Goal: Transaction & Acquisition: Obtain resource

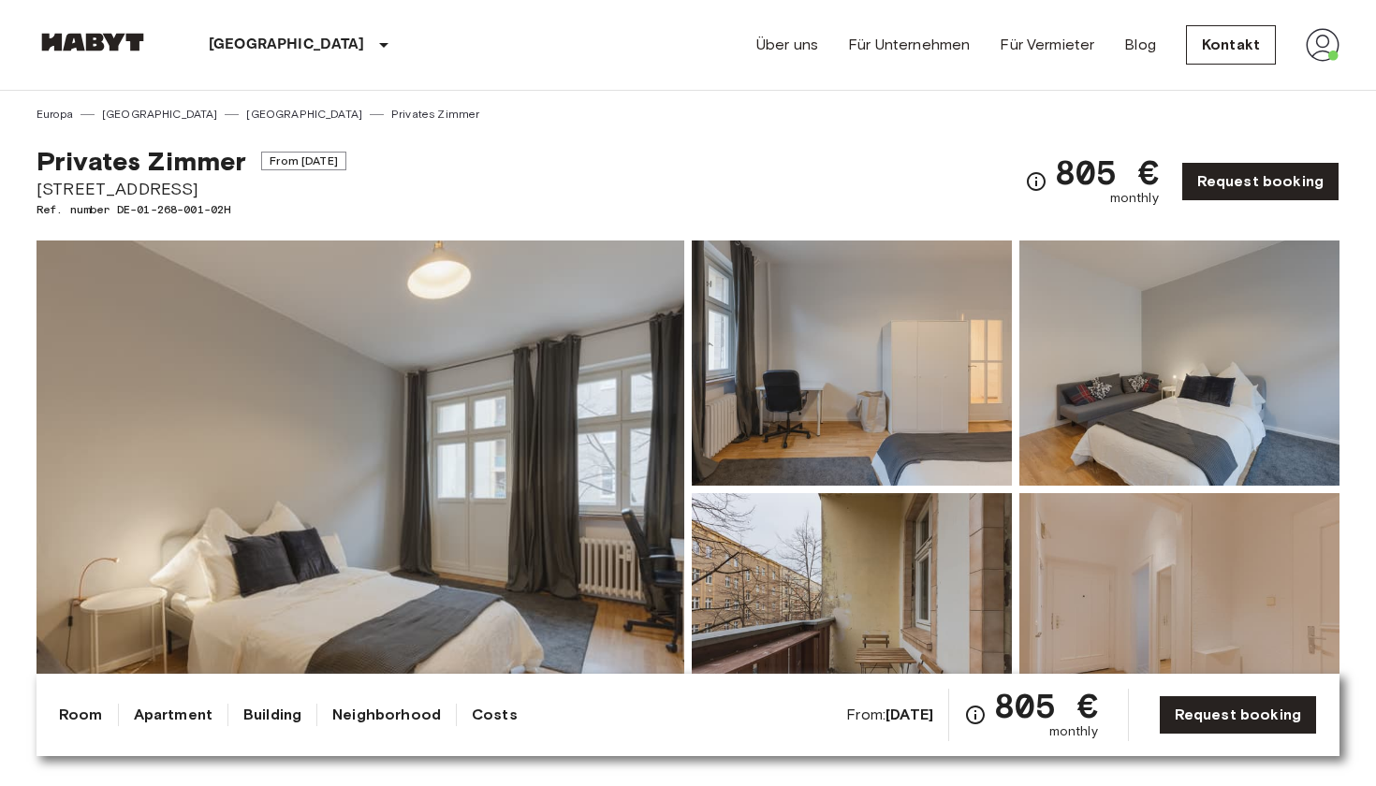
click at [72, 183] on span "Gubener Straße 53a" at bounding box center [192, 189] width 310 height 24
drag, startPoint x: 72, startPoint y: 183, endPoint x: 191, endPoint y: 184, distance: 118.9
click at [192, 184] on span "Gubener Straße 53a" at bounding box center [192, 189] width 310 height 24
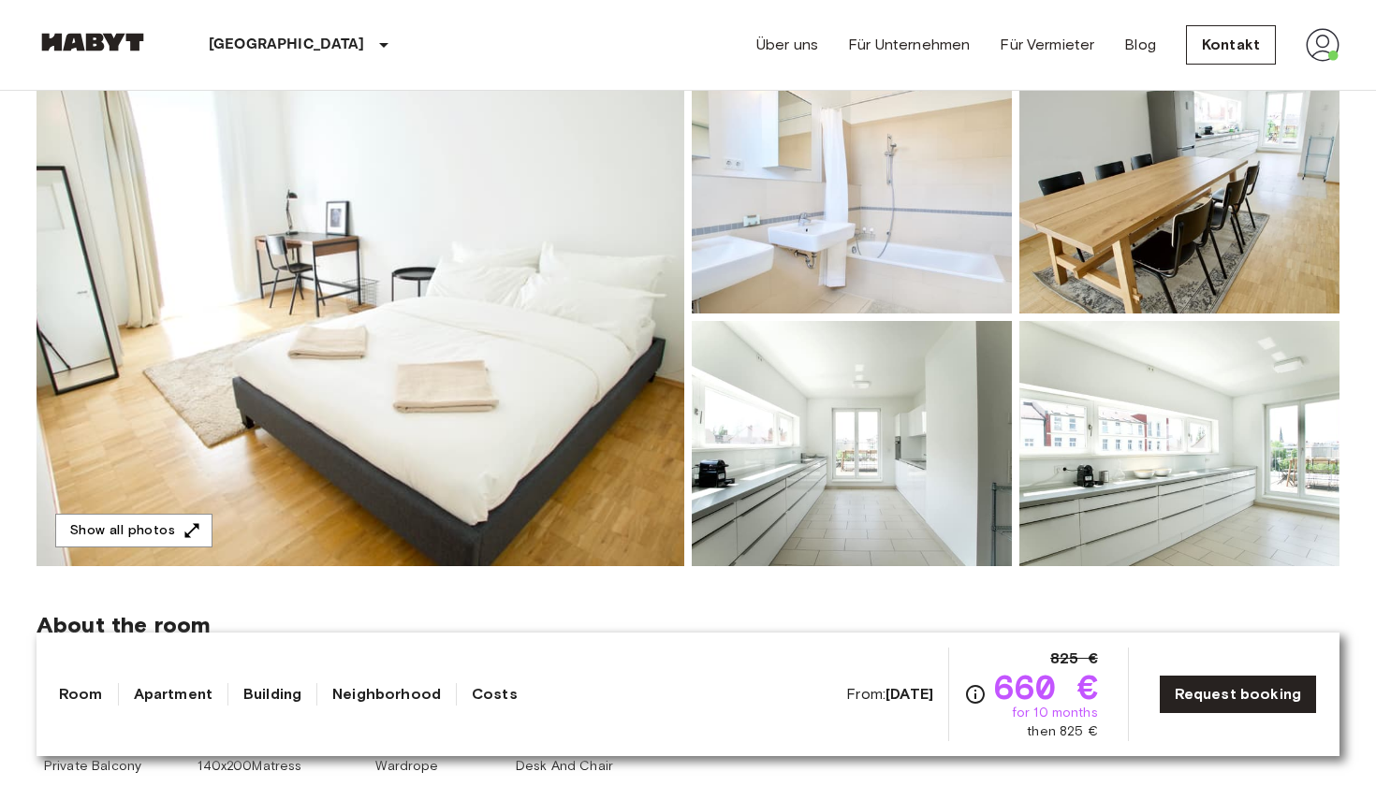
scroll to position [195, 0]
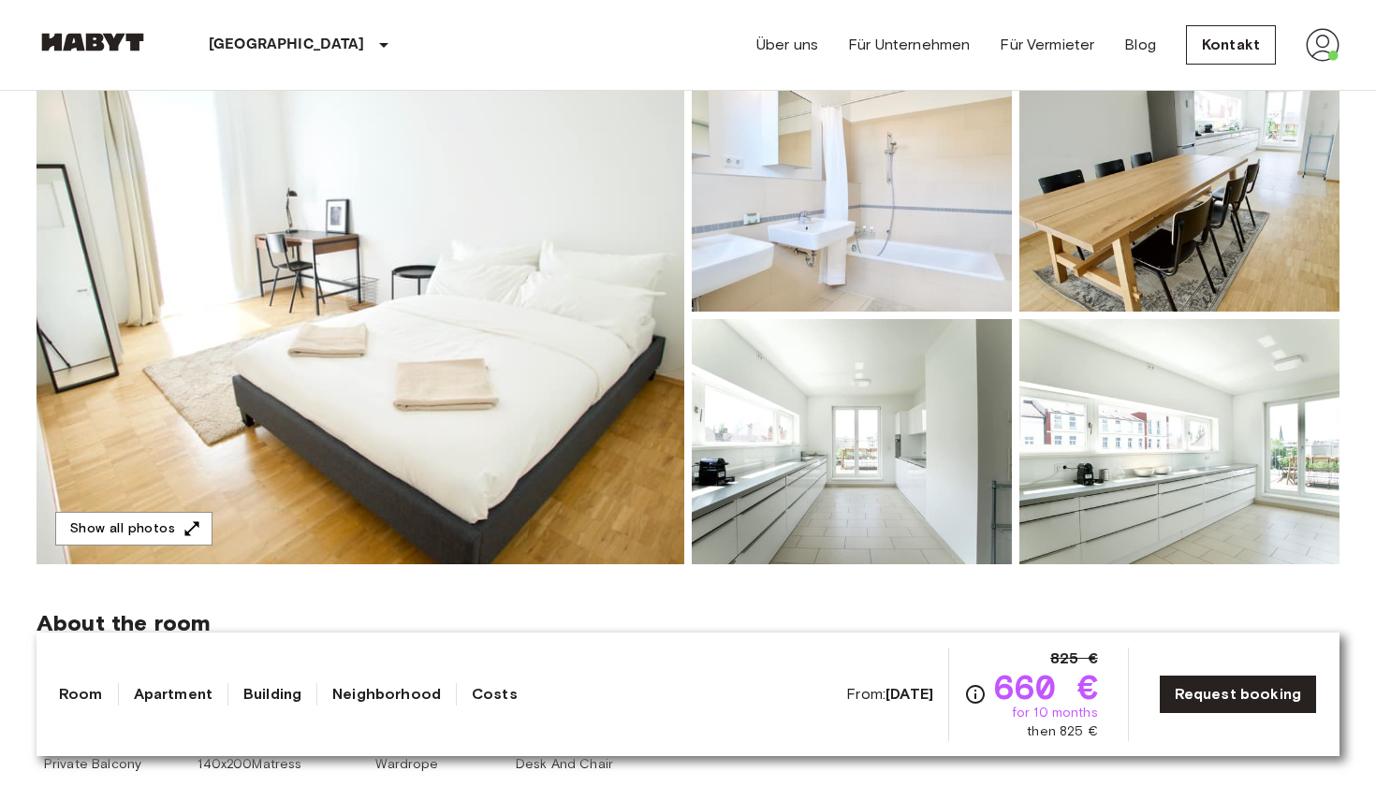
click at [499, 302] on img at bounding box center [361, 315] width 648 height 498
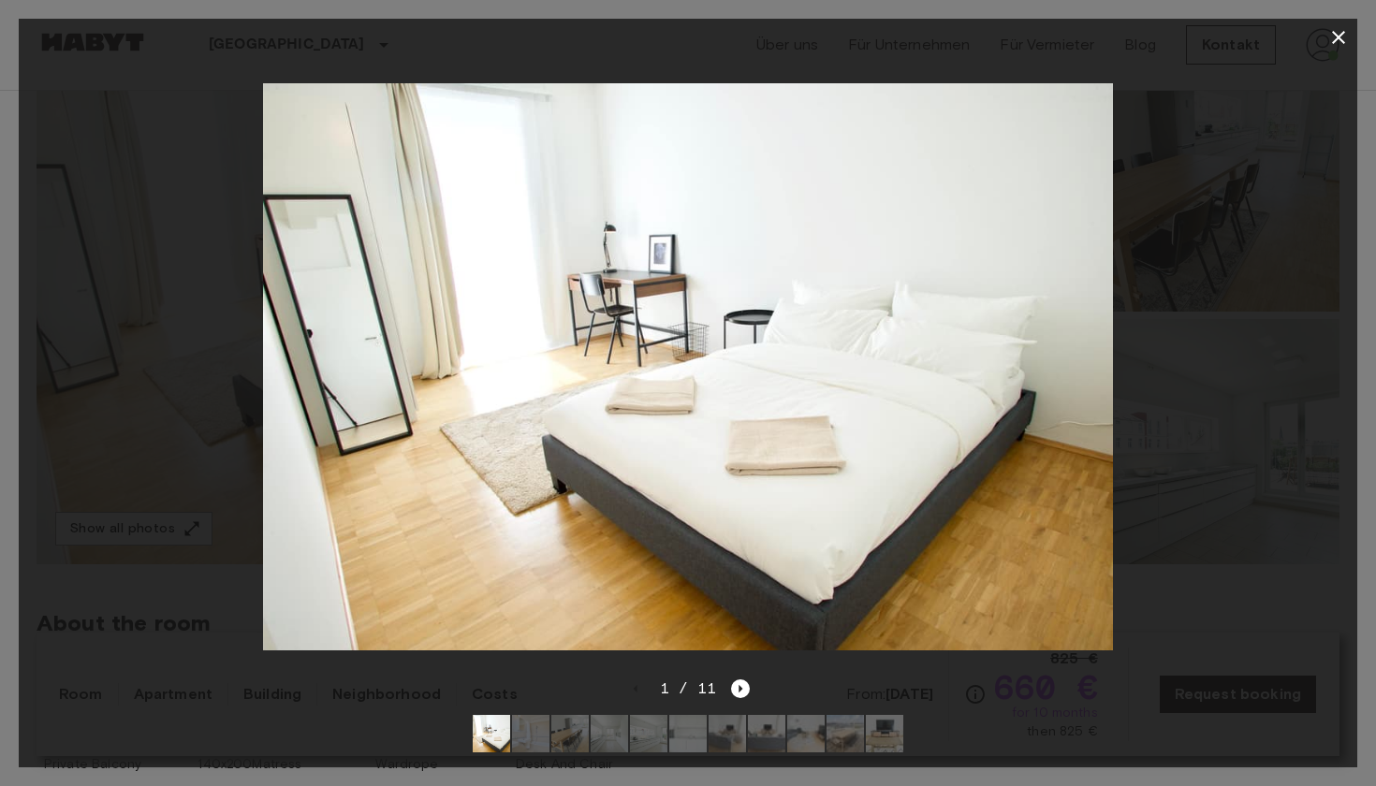
click at [522, 733] on img at bounding box center [530, 733] width 37 height 37
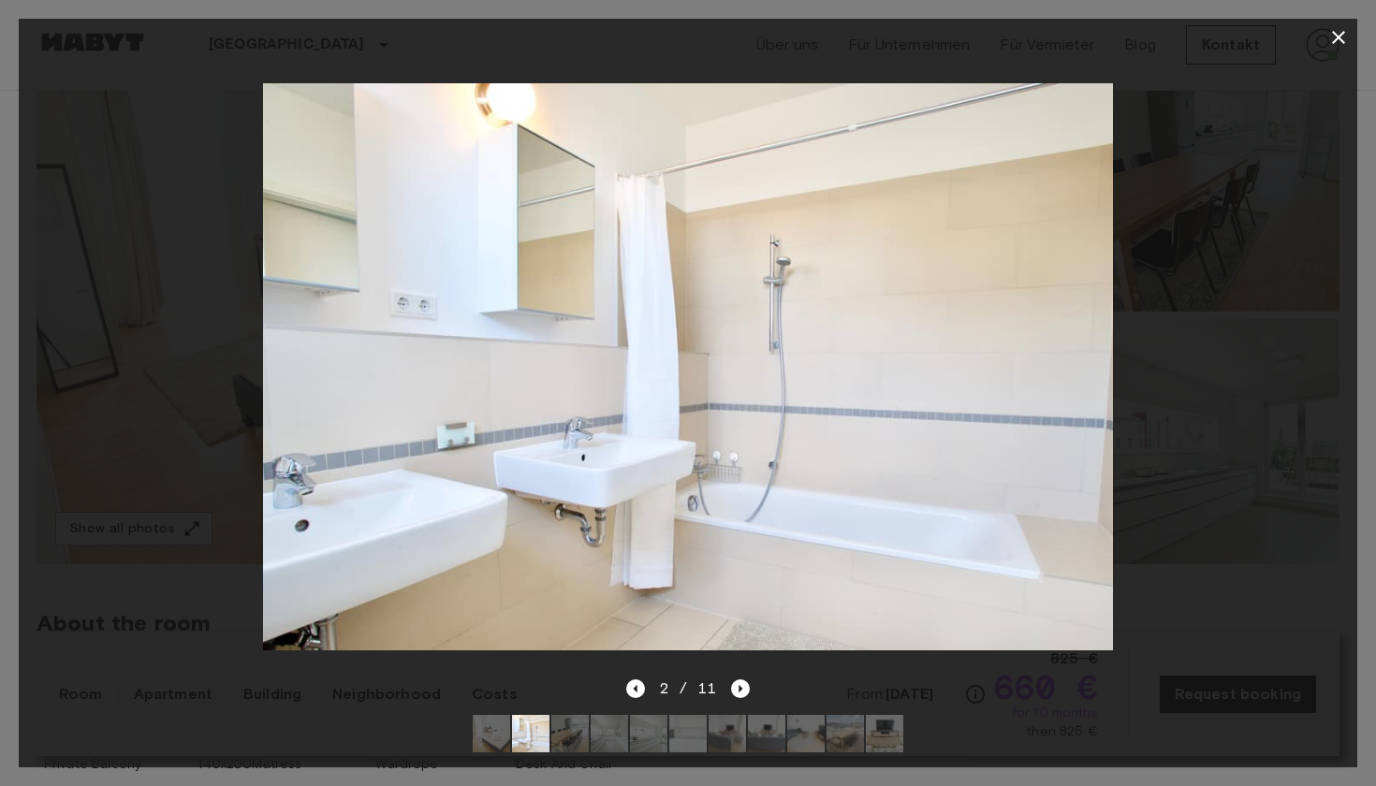
click at [575, 727] on img at bounding box center [569, 733] width 37 height 37
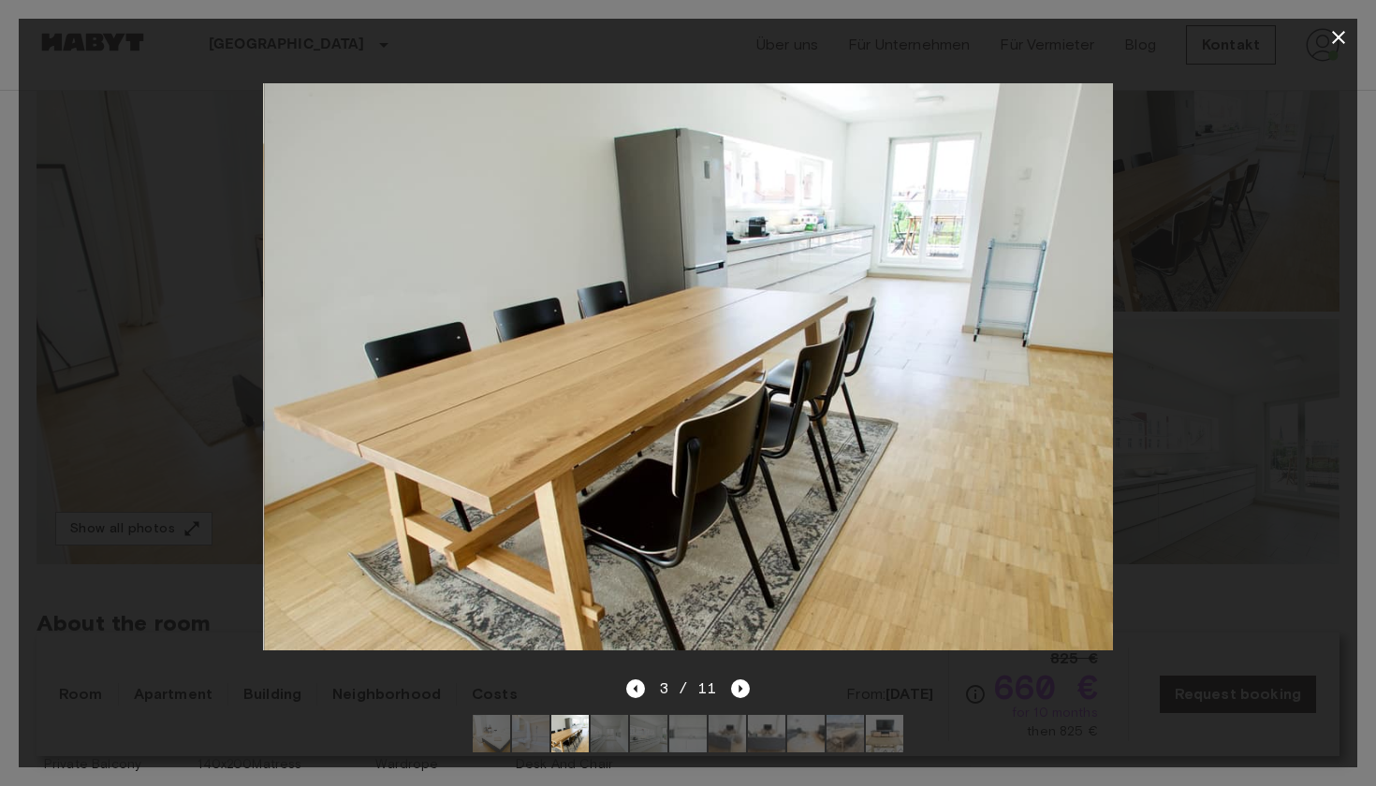
click at [600, 730] on img at bounding box center [609, 733] width 37 height 37
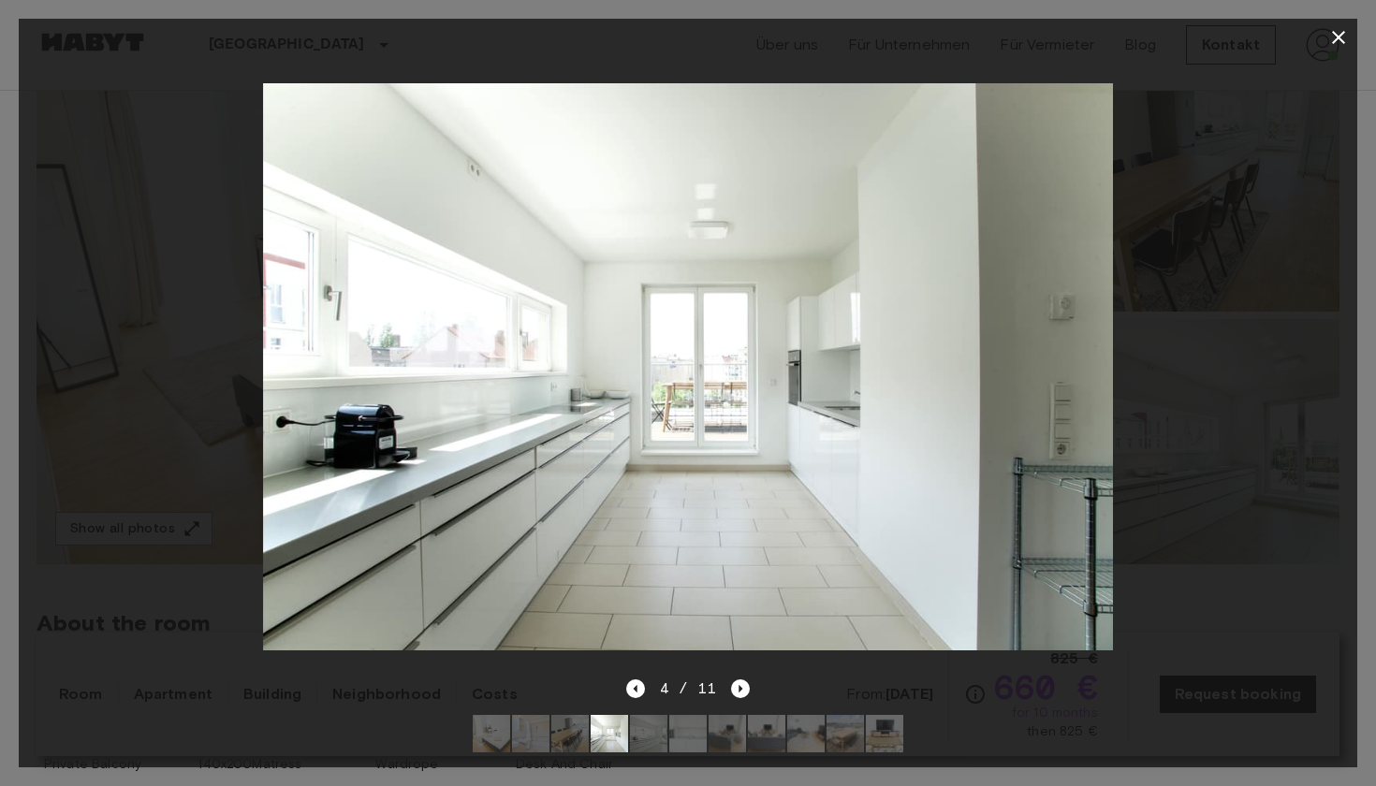
click at [655, 741] on img at bounding box center [648, 733] width 37 height 37
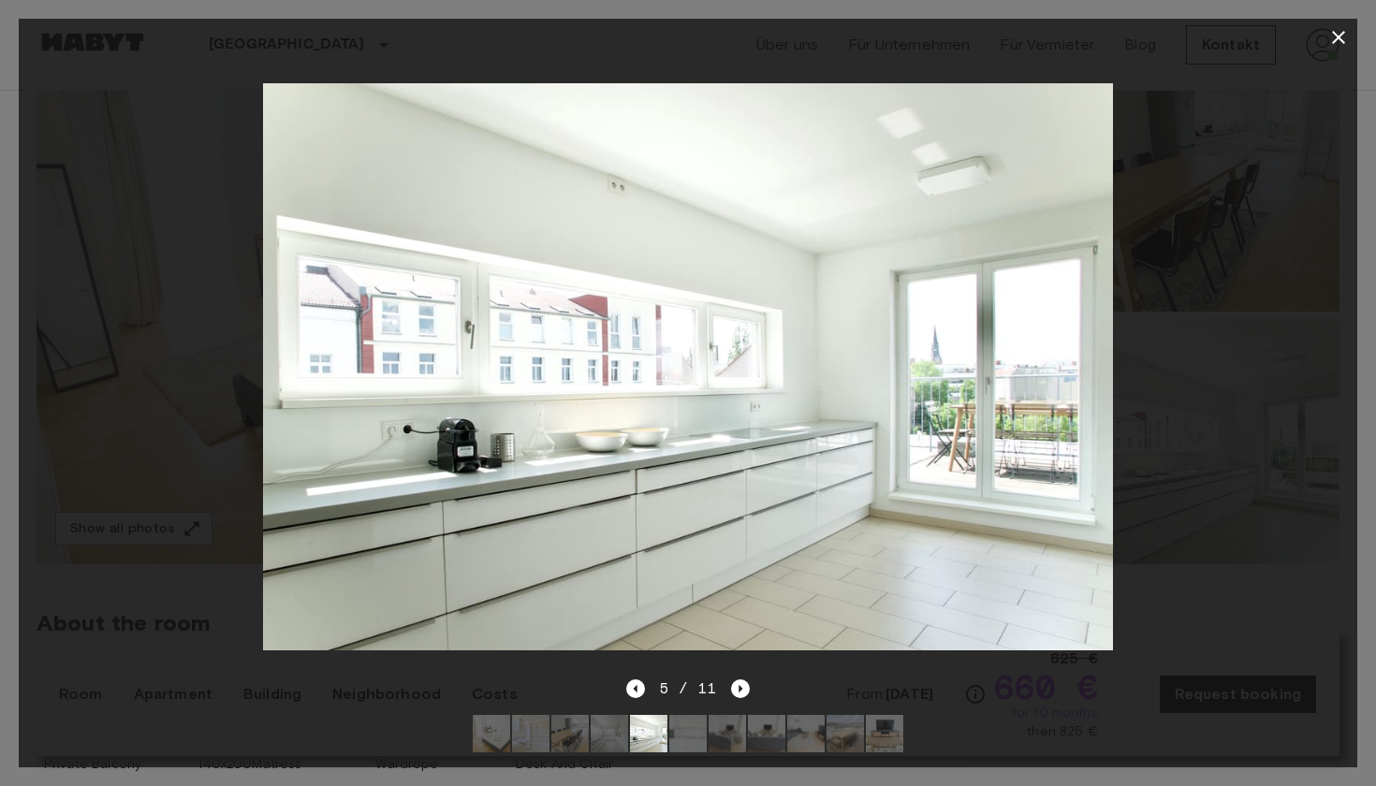
click at [680, 739] on img at bounding box center [687, 733] width 37 height 37
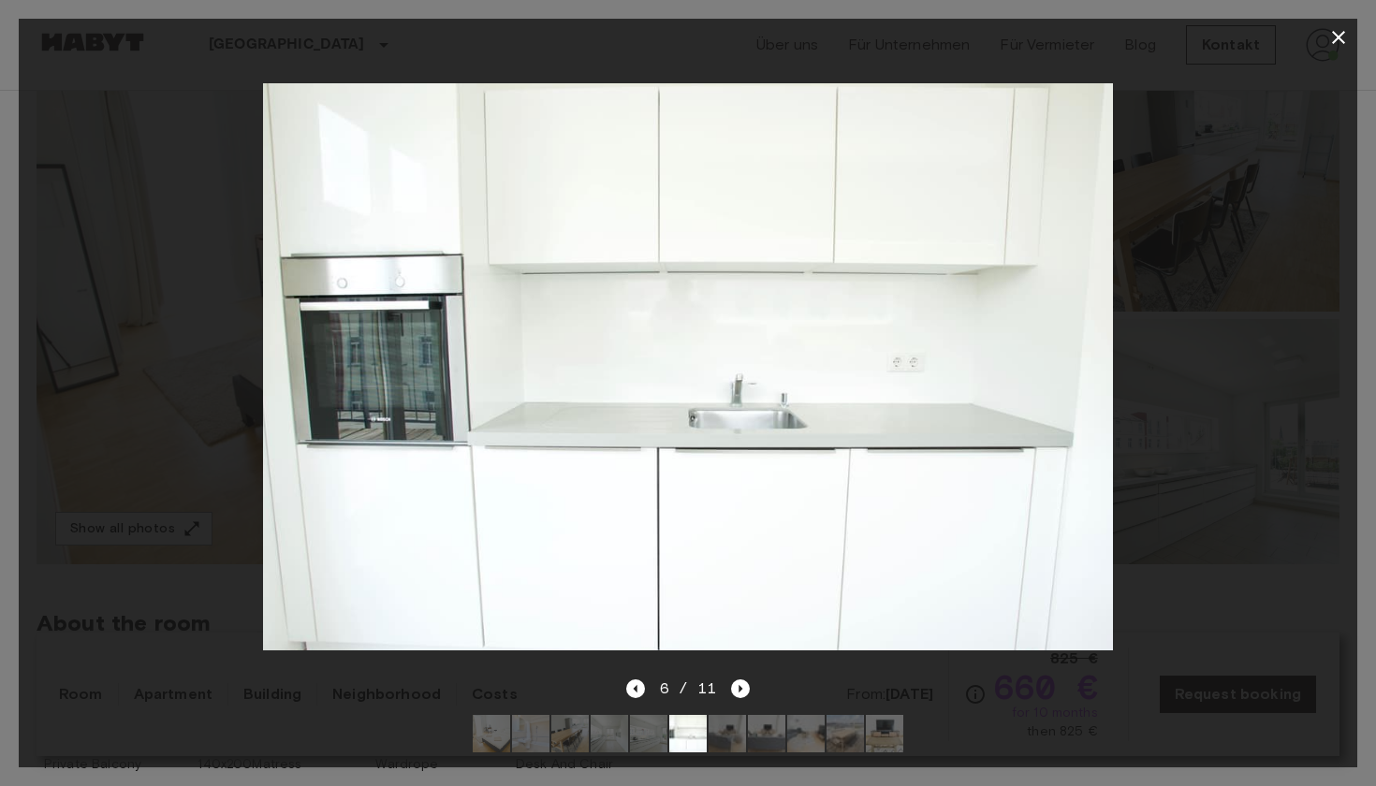
click at [738, 741] on img at bounding box center [727, 733] width 37 height 37
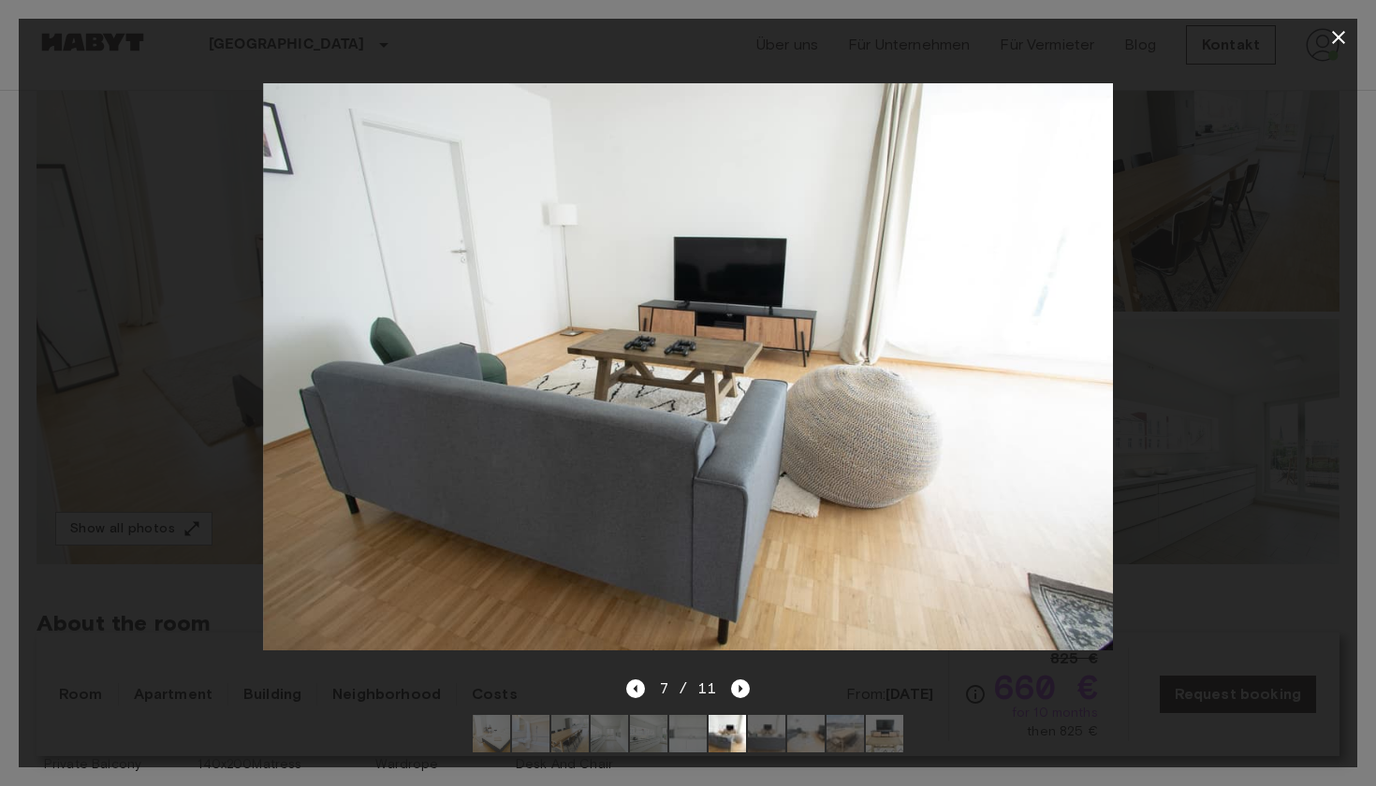
click at [631, 735] on img at bounding box center [648, 733] width 37 height 37
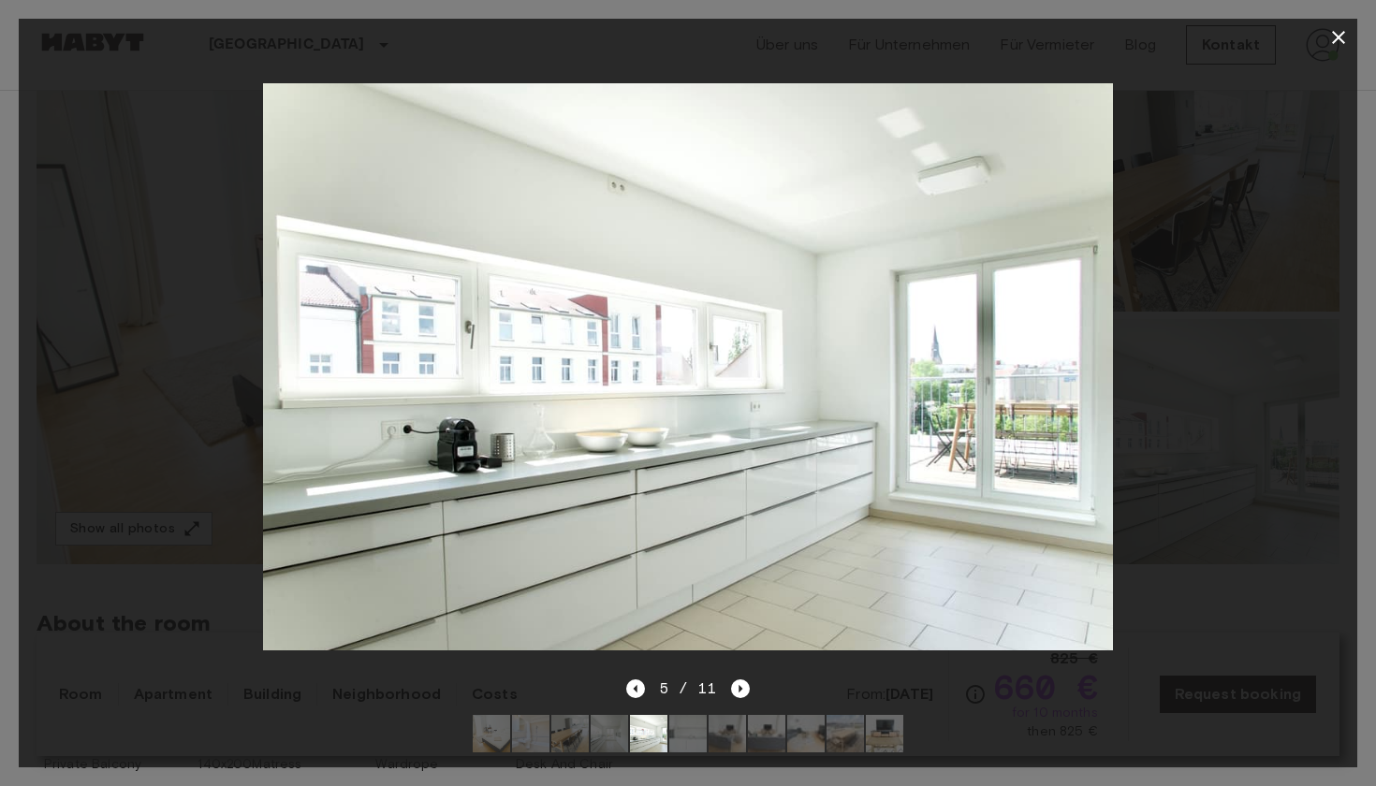
click at [602, 733] on img at bounding box center [609, 733] width 37 height 37
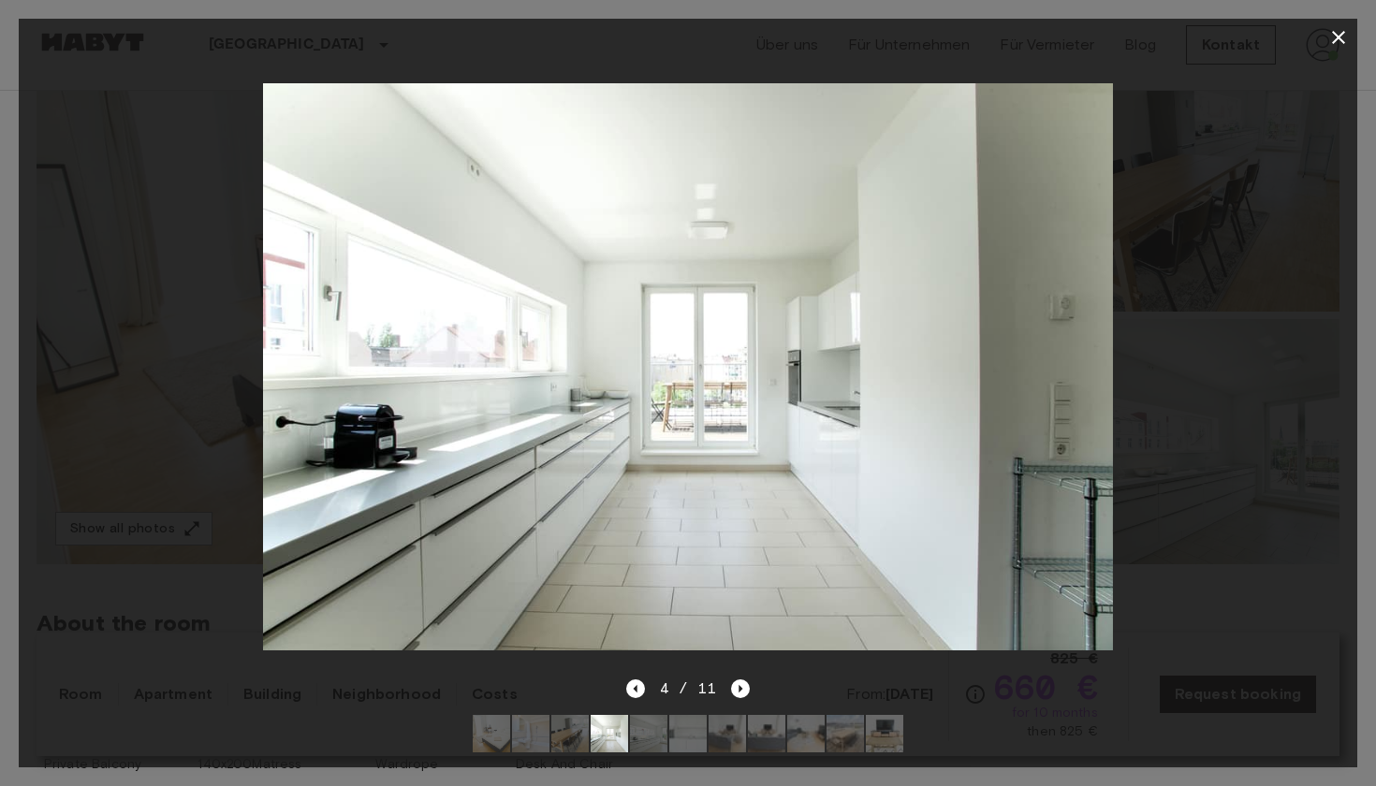
click at [559, 736] on img at bounding box center [569, 733] width 37 height 37
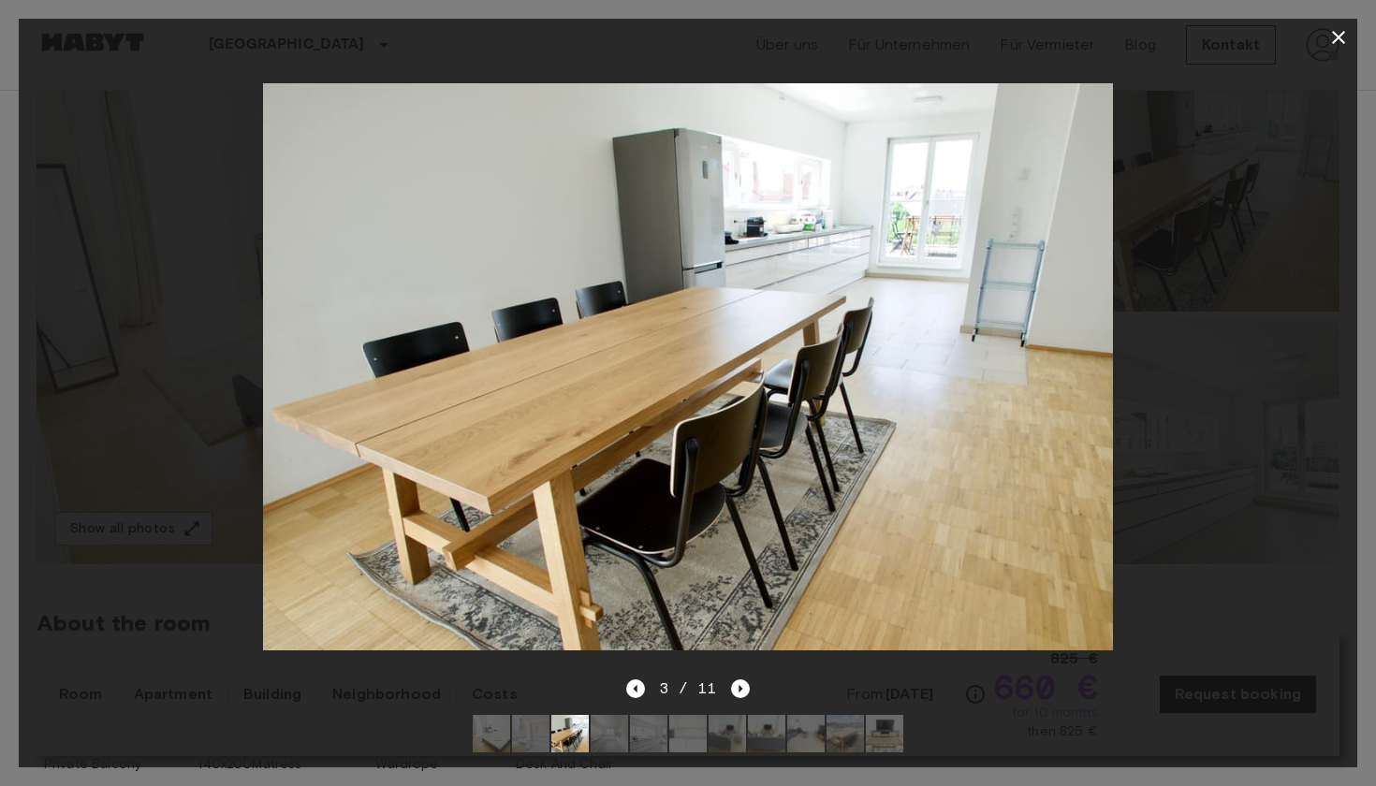
click at [630, 733] on img at bounding box center [648, 733] width 37 height 37
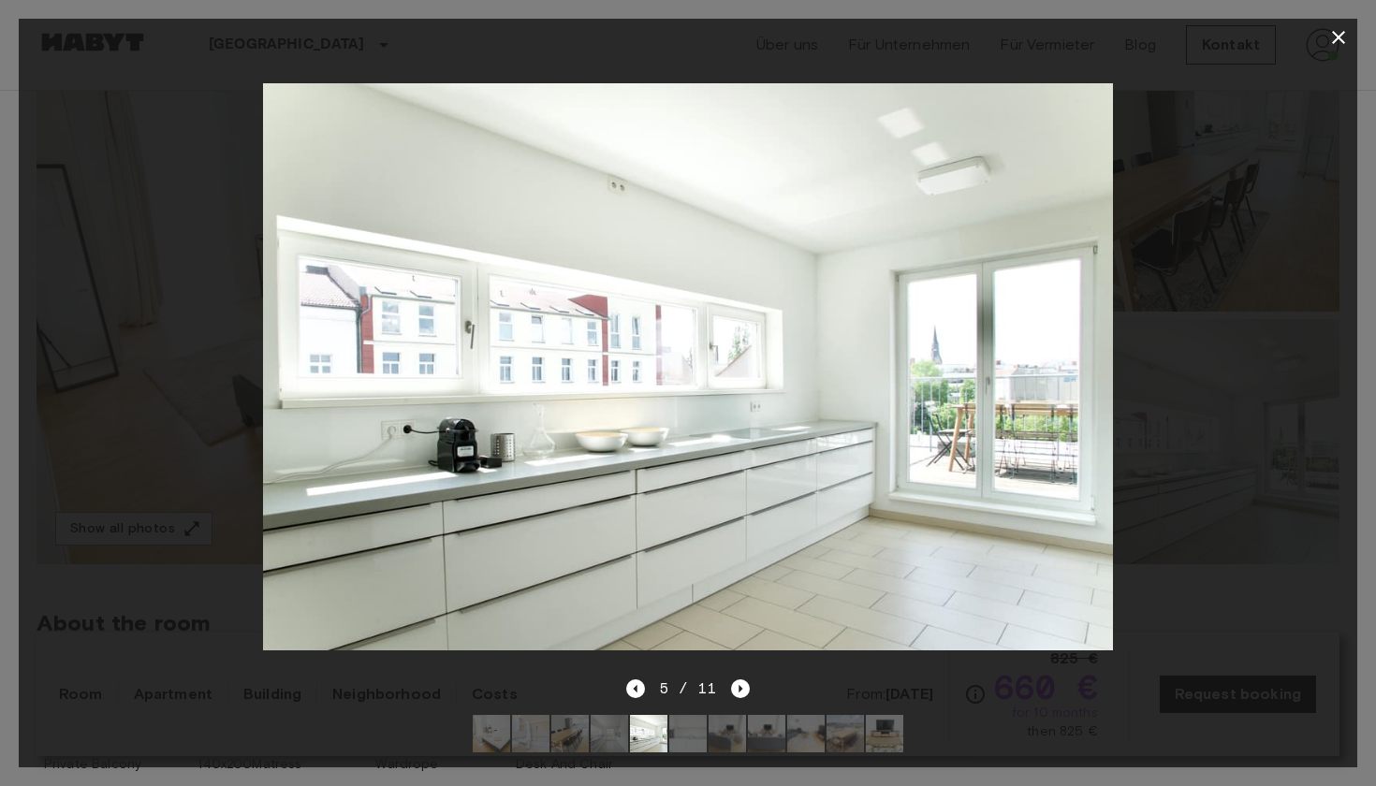
click at [700, 741] on img at bounding box center [687, 733] width 37 height 37
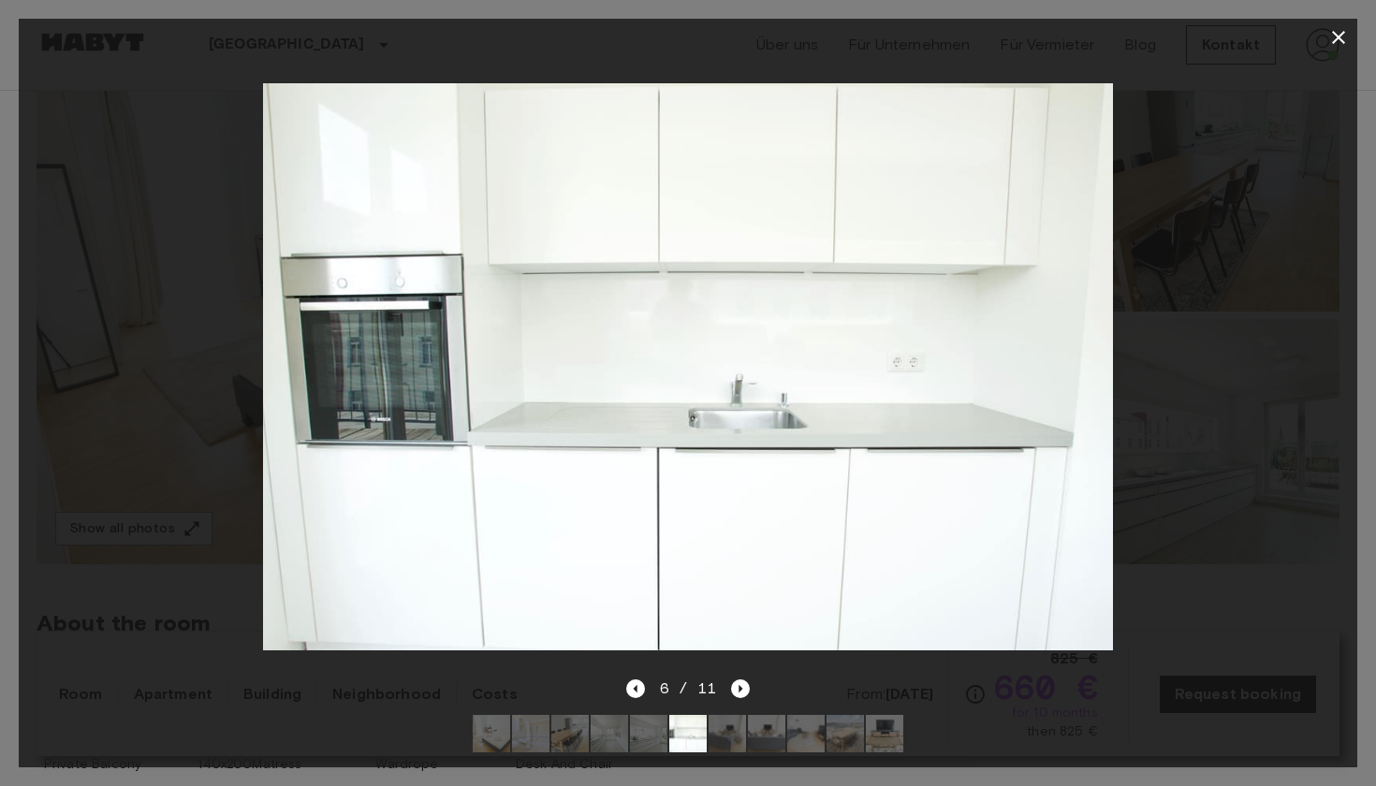
click at [734, 738] on img at bounding box center [727, 733] width 37 height 37
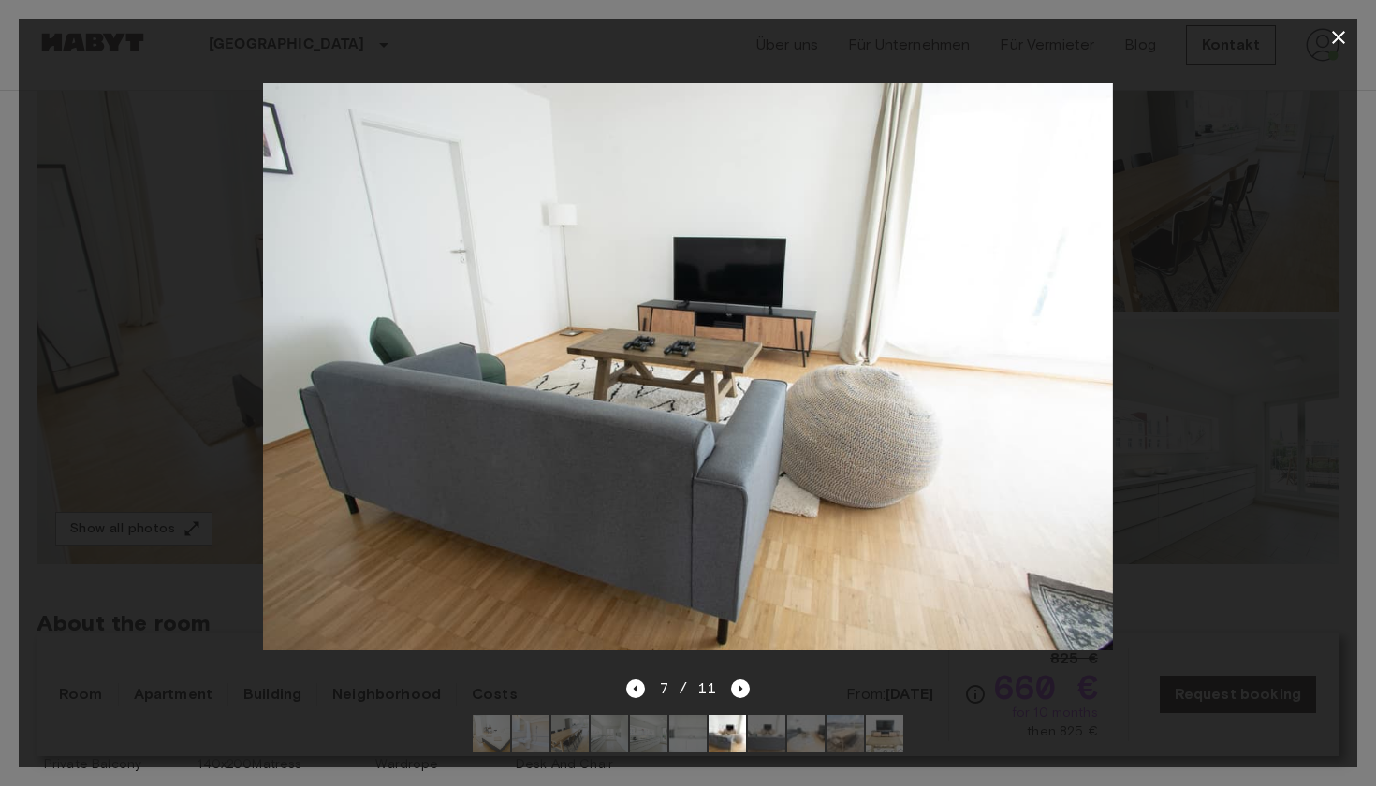
click at [764, 735] on img at bounding box center [766, 733] width 37 height 37
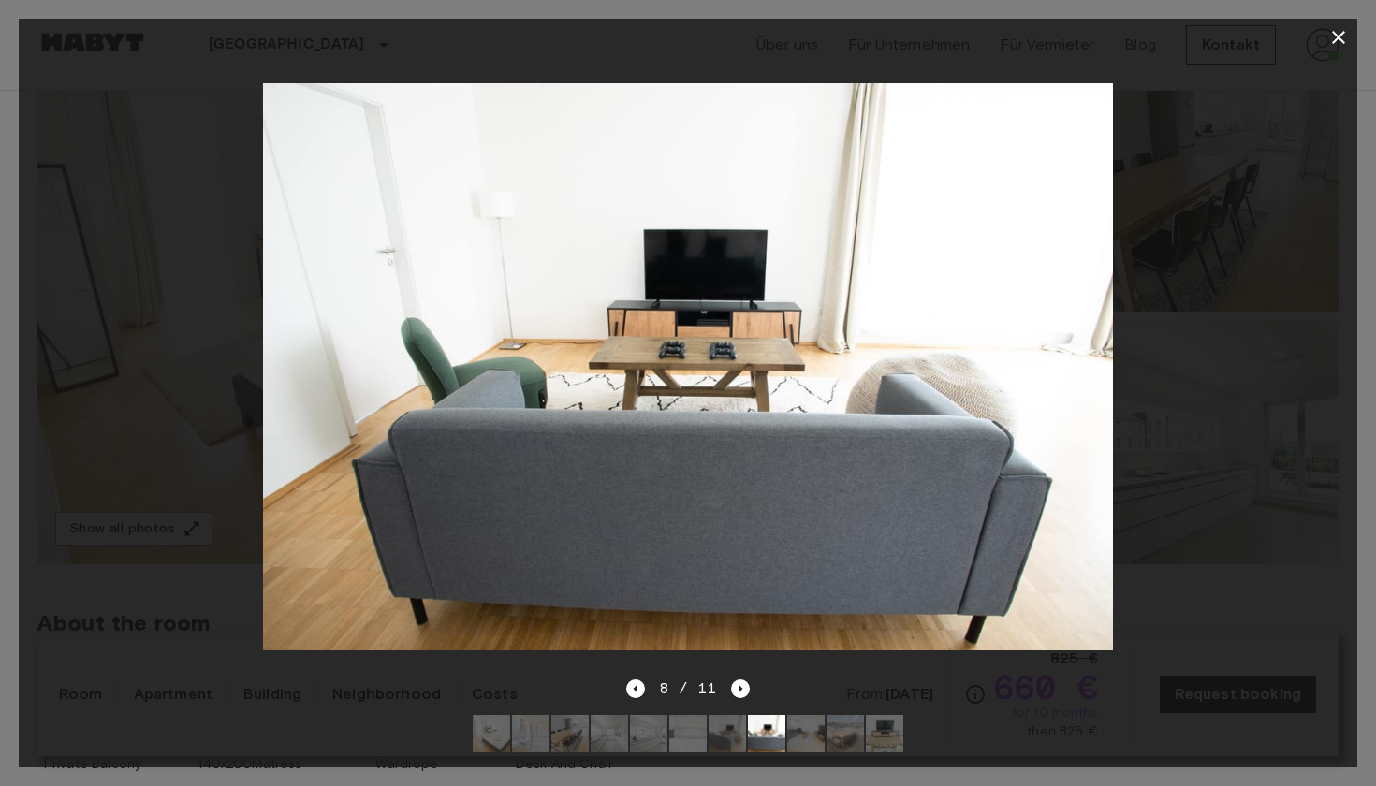
click at [806, 737] on img at bounding box center [805, 733] width 37 height 37
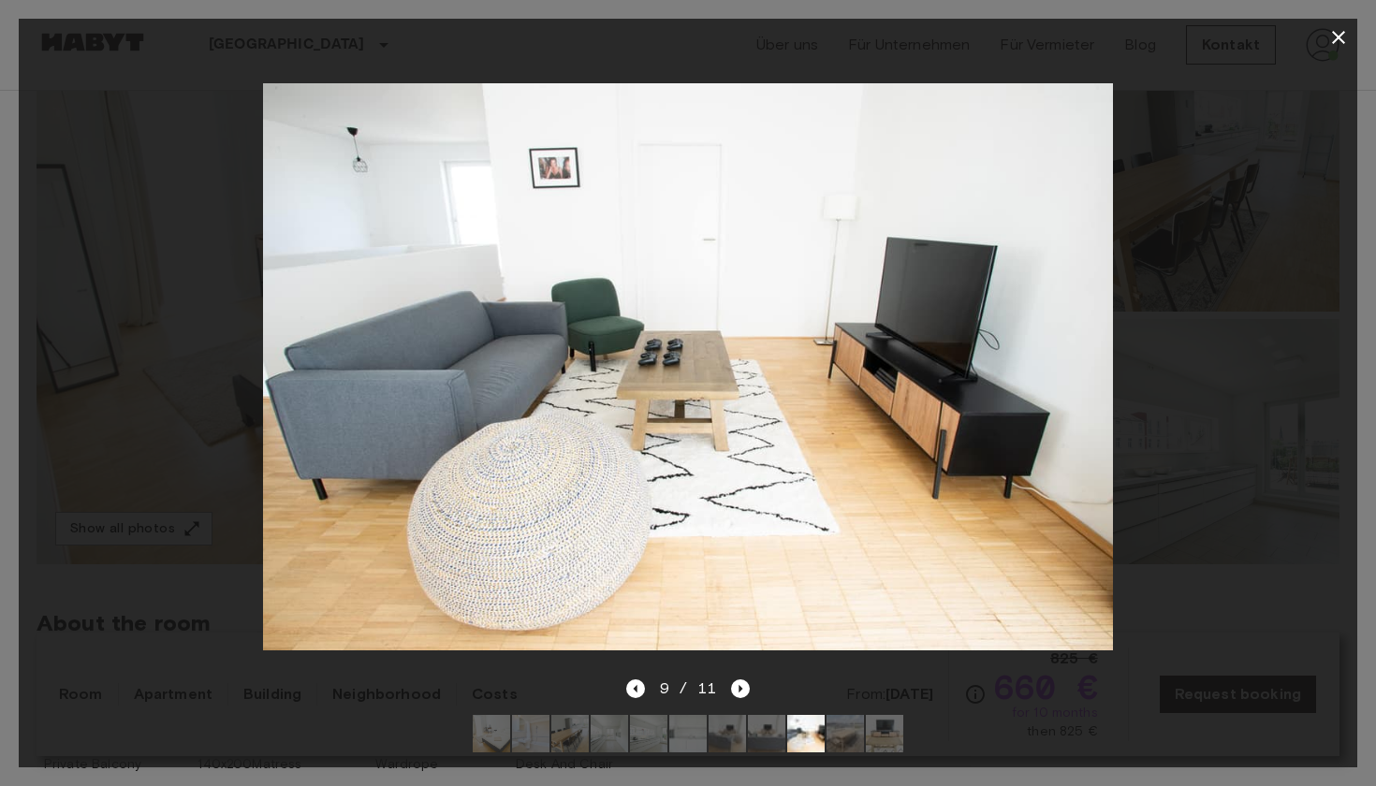
click at [845, 738] on img at bounding box center [845, 733] width 37 height 37
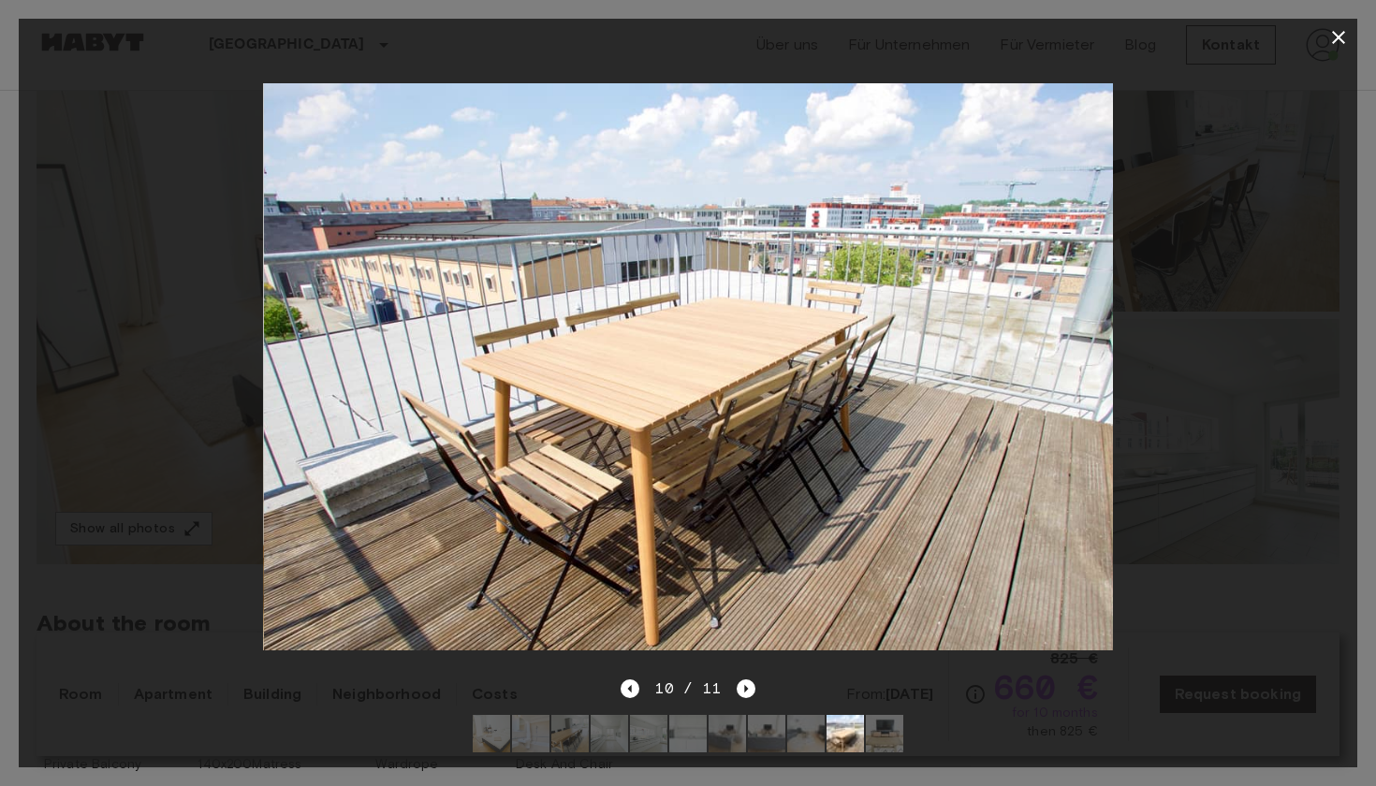
click at [889, 739] on img at bounding box center [884, 733] width 37 height 37
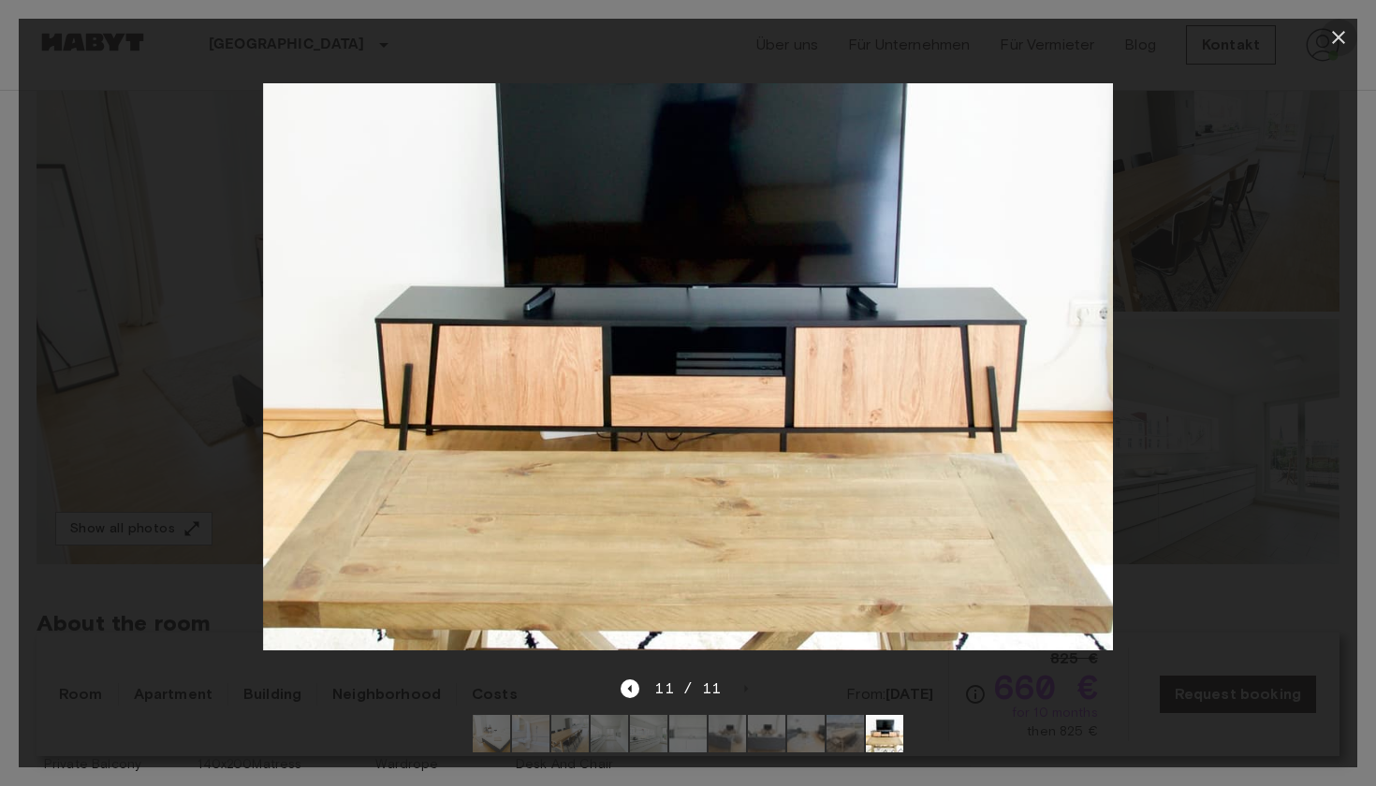
click at [1336, 36] on icon "button" at bounding box center [1338, 37] width 13 height 13
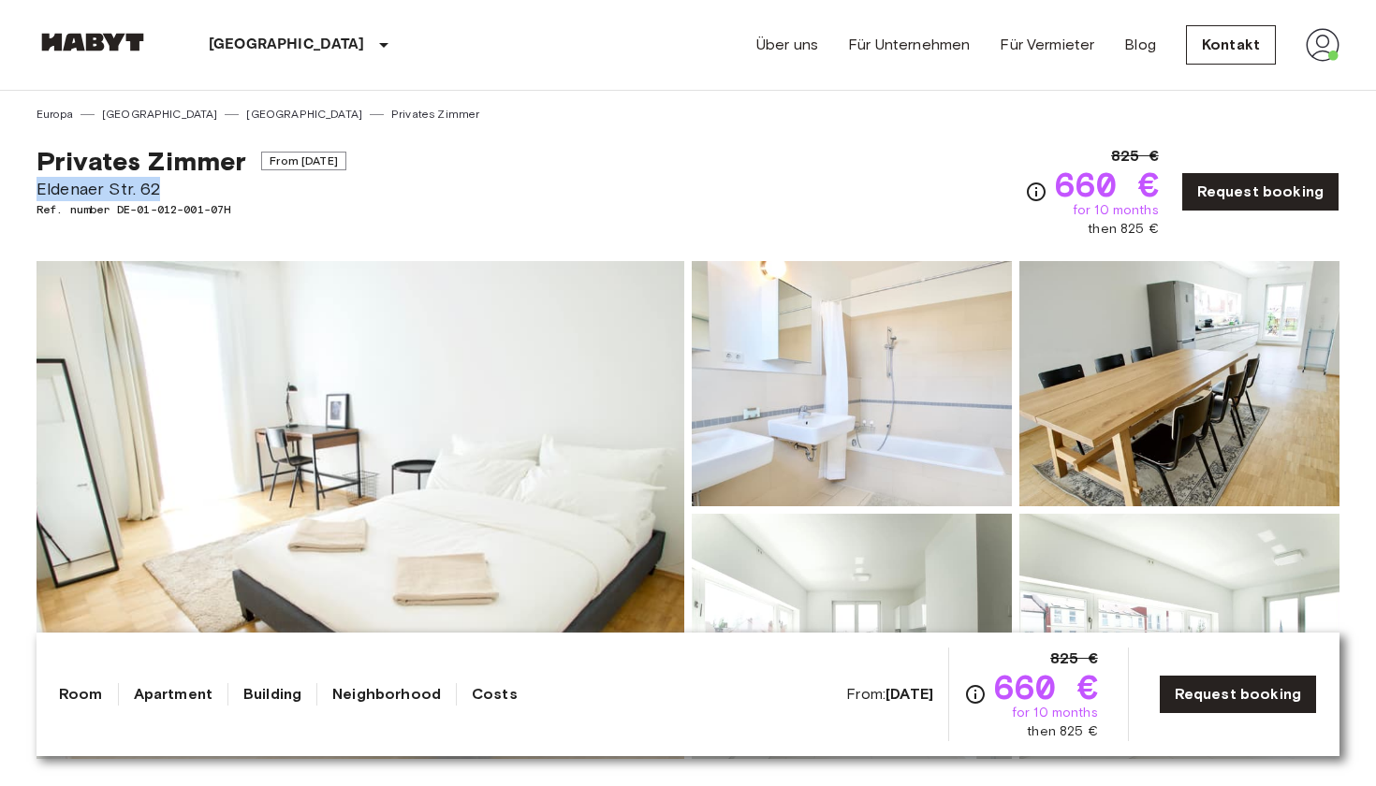
scroll to position [0, 0]
click at [44, 213] on span "Ref. number DE-01-012-001-07H" at bounding box center [192, 209] width 310 height 17
drag, startPoint x: 44, startPoint y: 213, endPoint x: 229, endPoint y: 213, distance: 185.4
click at [229, 213] on span "Ref. number DE-01-012-001-07H" at bounding box center [192, 209] width 310 height 17
copy span "Ref. number DE-01-012-001-07H"
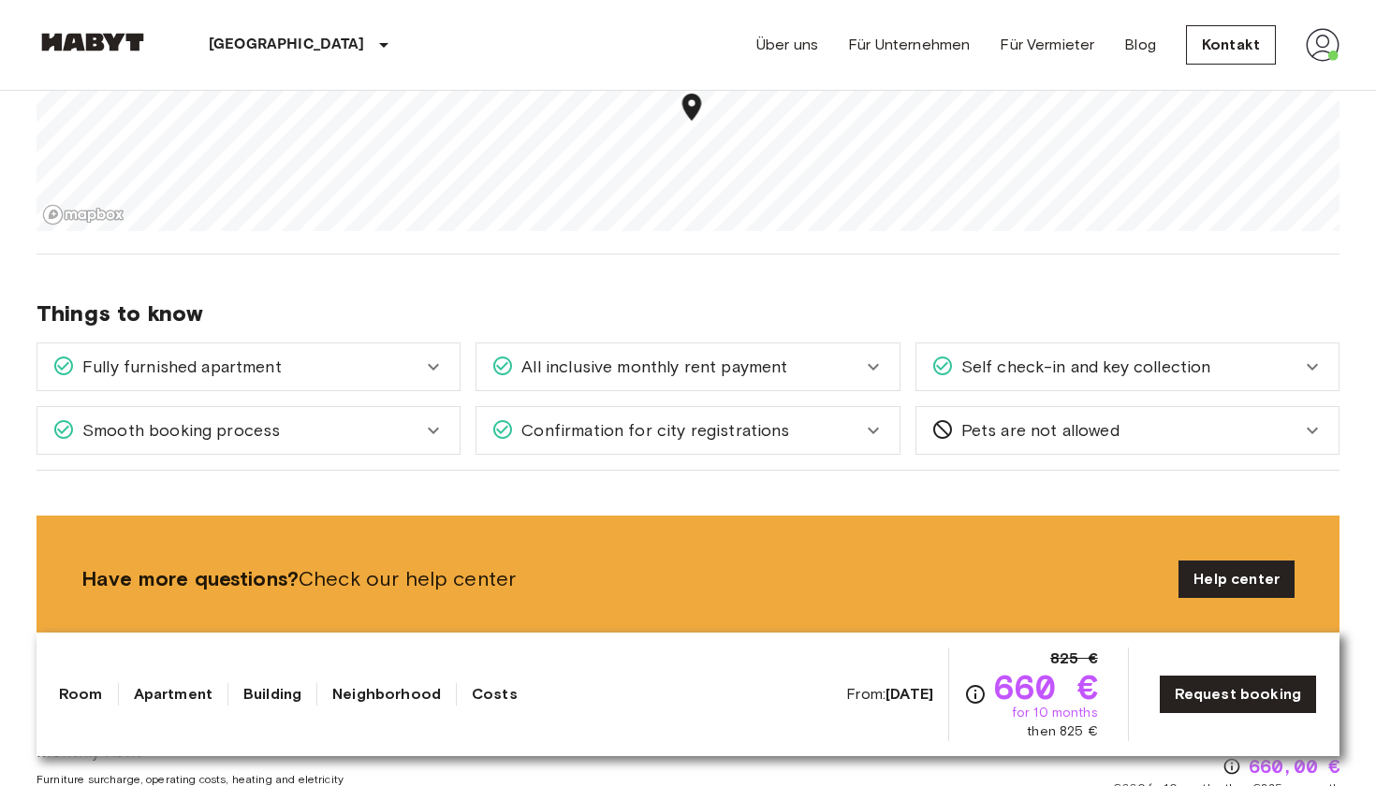
scroll to position [1902, 0]
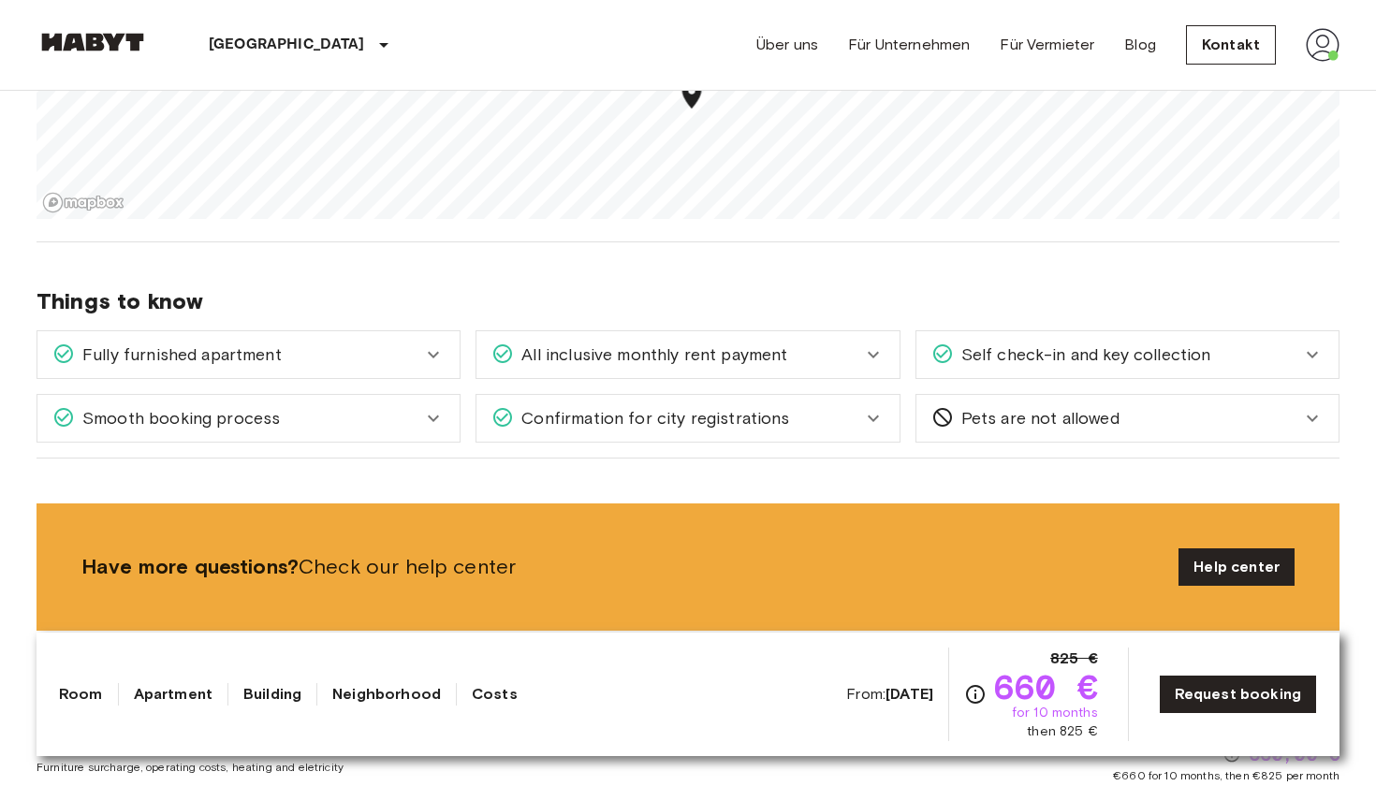
click at [862, 344] on icon at bounding box center [873, 355] width 22 height 22
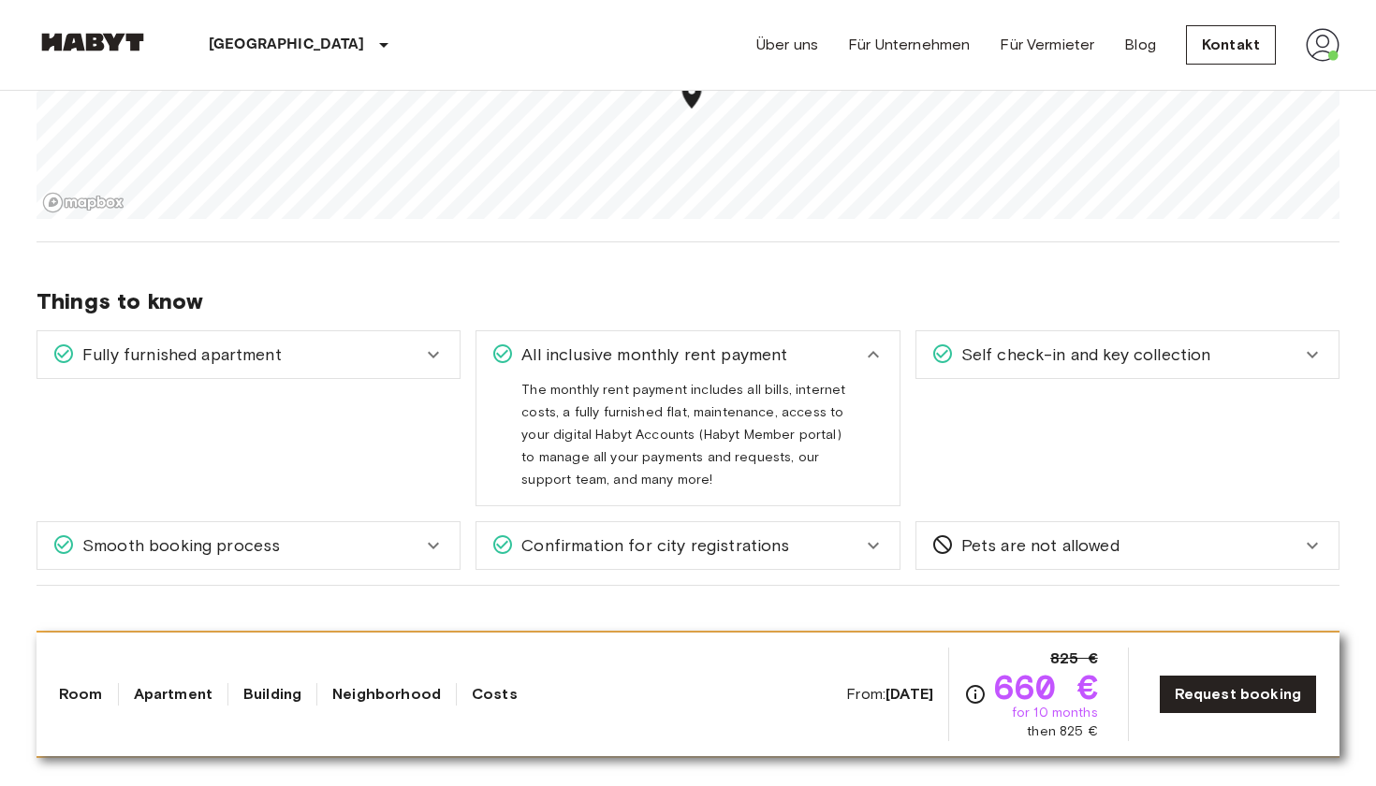
click at [864, 344] on icon at bounding box center [873, 355] width 22 height 22
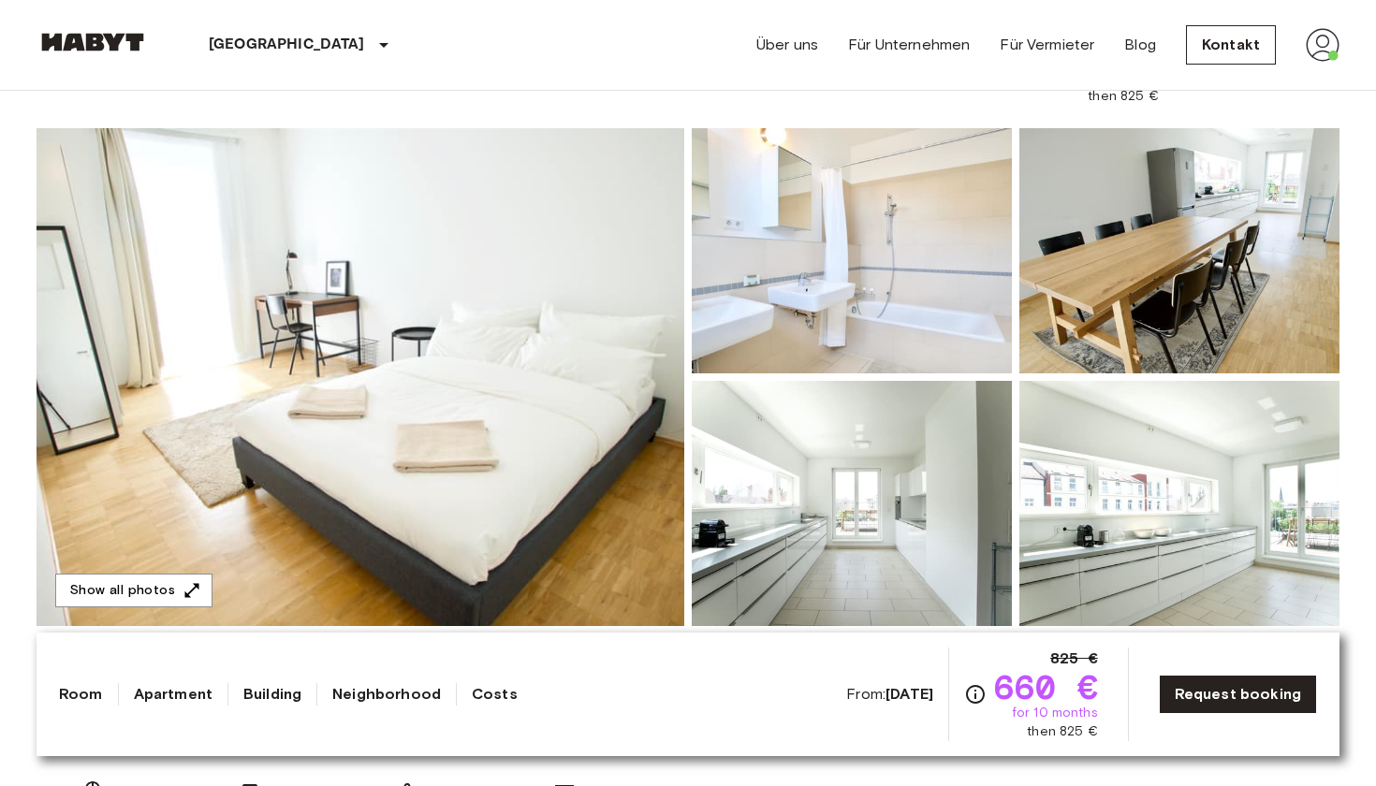
scroll to position [131, 0]
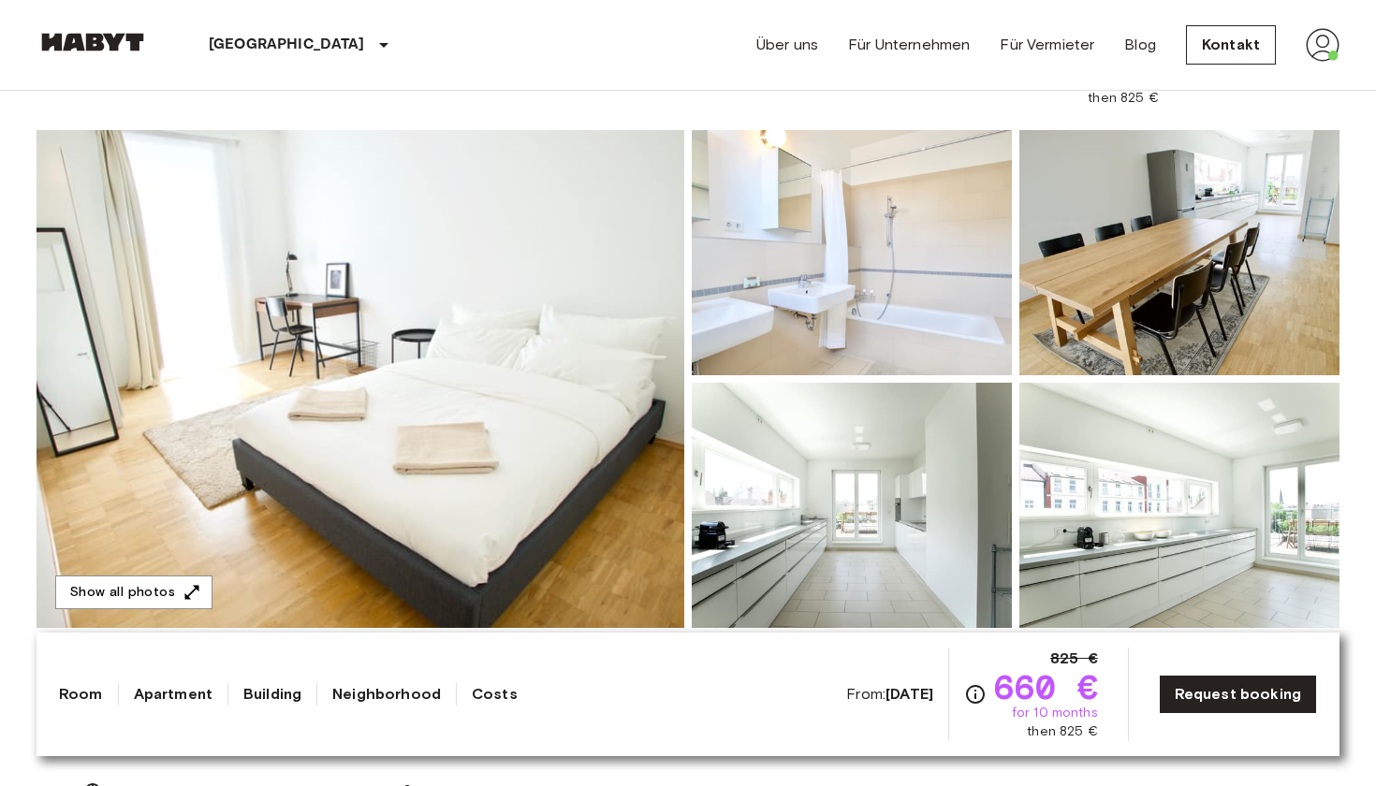
click at [1147, 236] on img at bounding box center [1180, 252] width 320 height 245
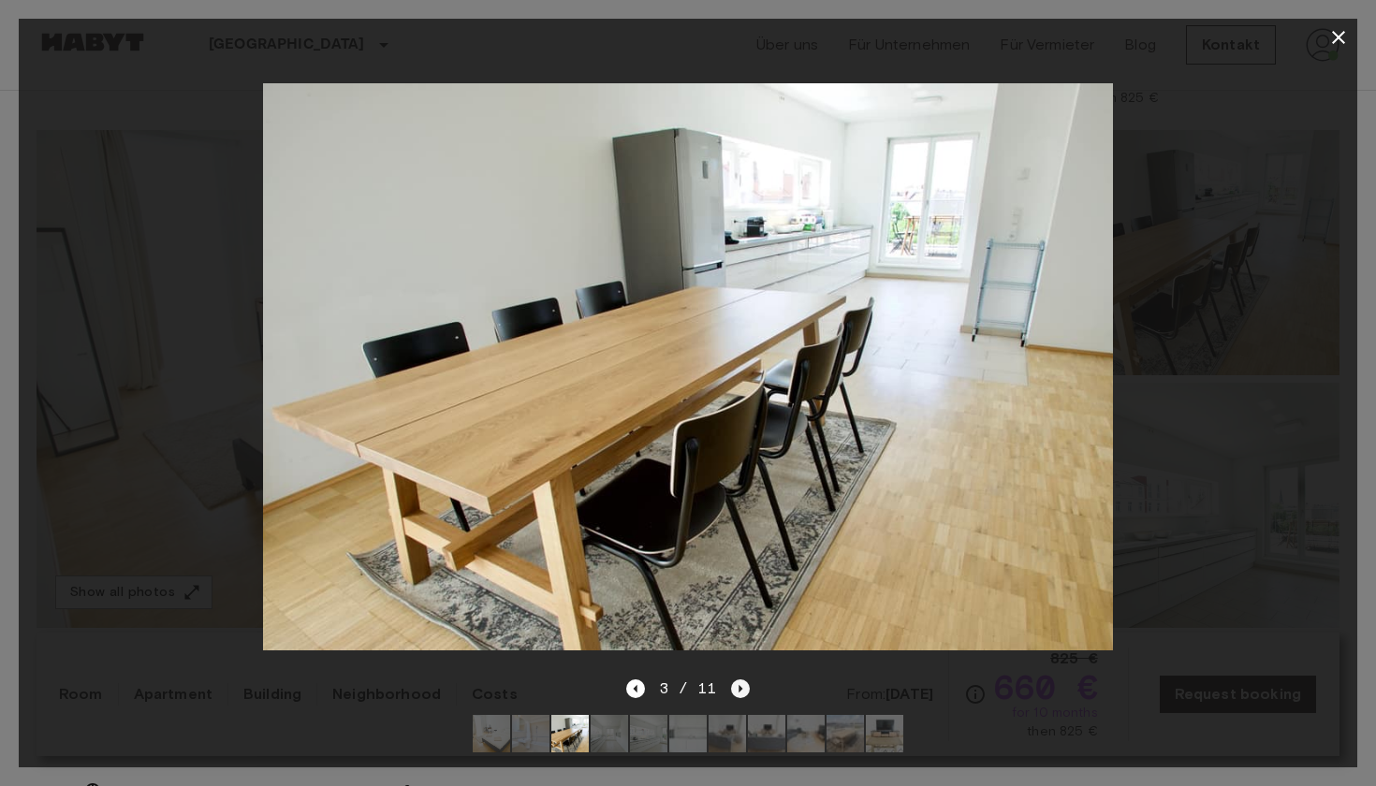
click at [741, 682] on icon "Next image" at bounding box center [740, 689] width 19 height 19
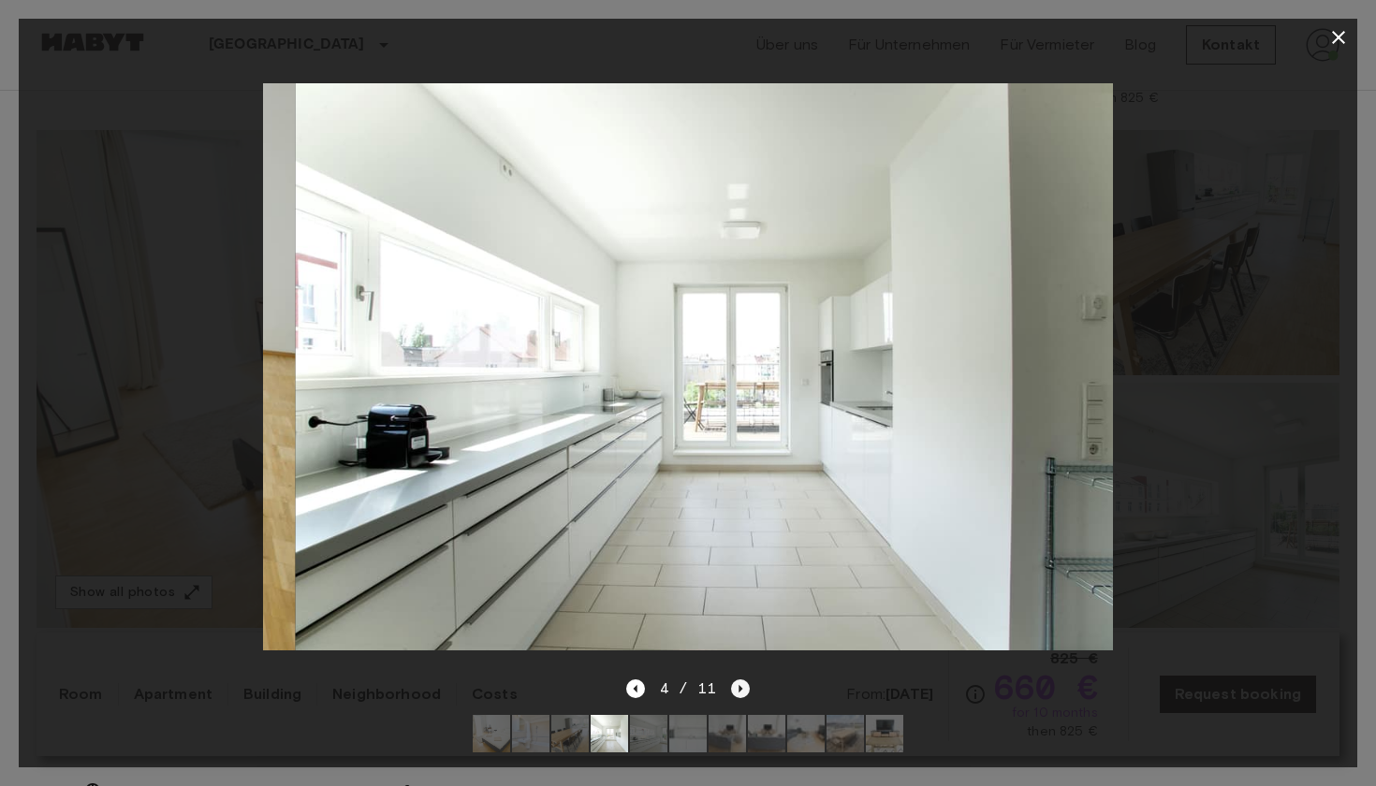
click at [741, 682] on icon "Next image" at bounding box center [740, 689] width 19 height 19
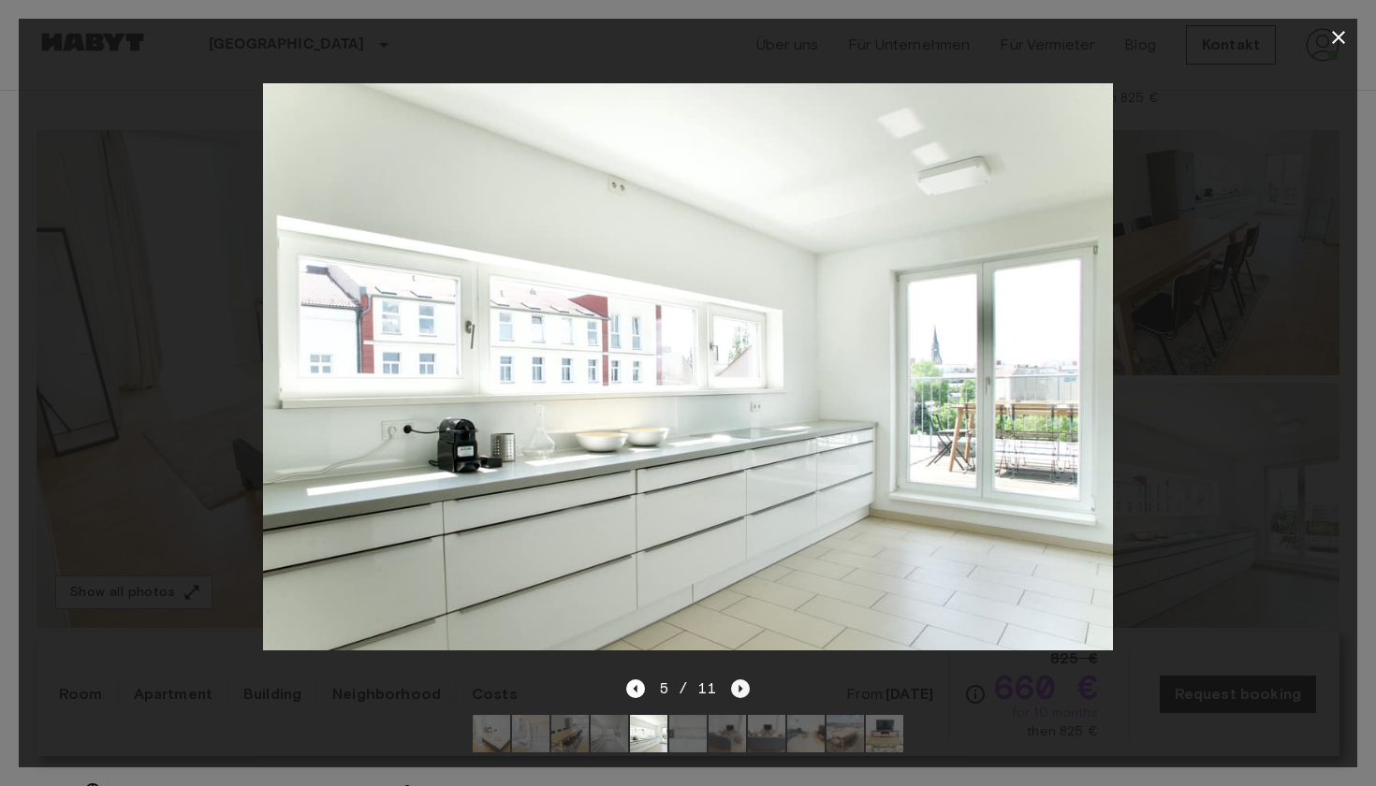
click at [741, 682] on icon "Next image" at bounding box center [740, 689] width 19 height 19
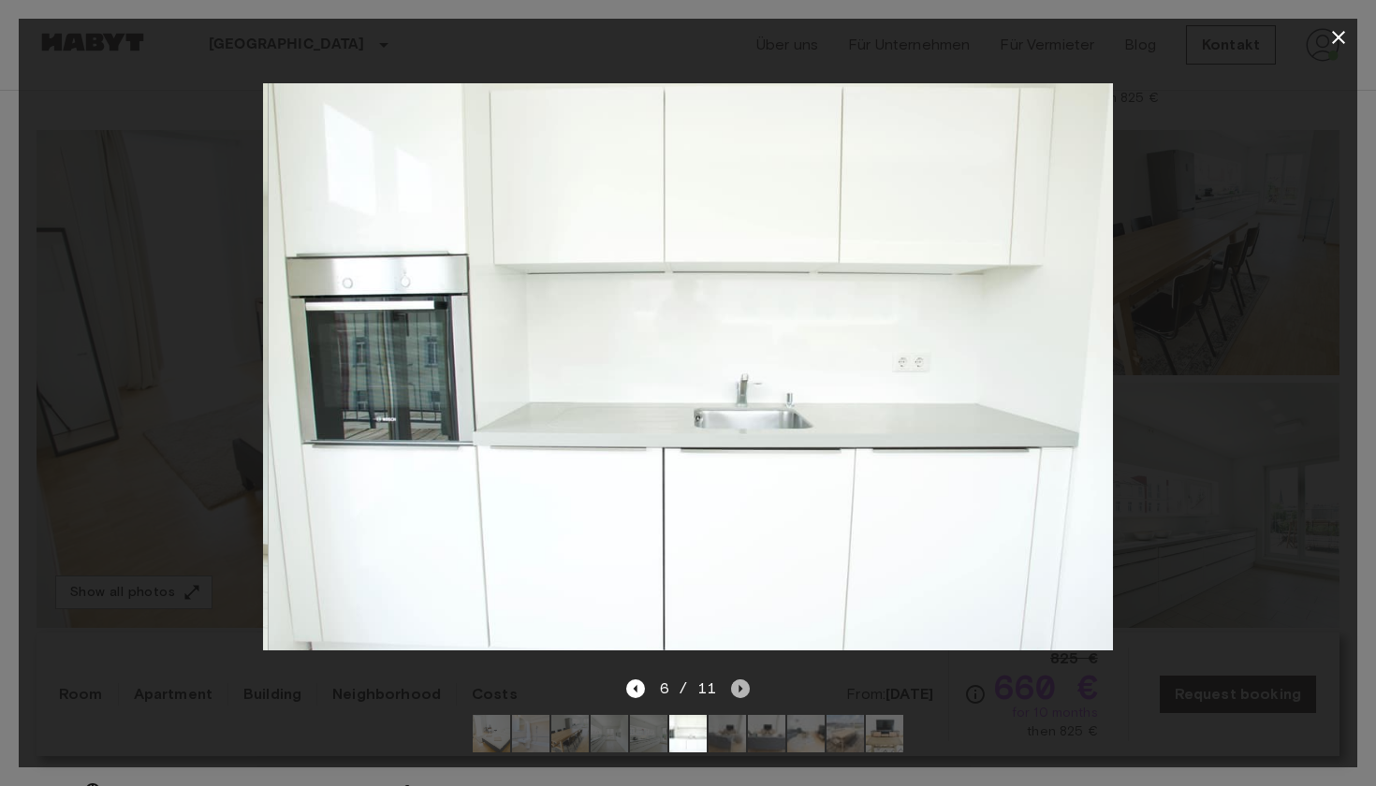
click at [741, 682] on icon "Next image" at bounding box center [740, 689] width 19 height 19
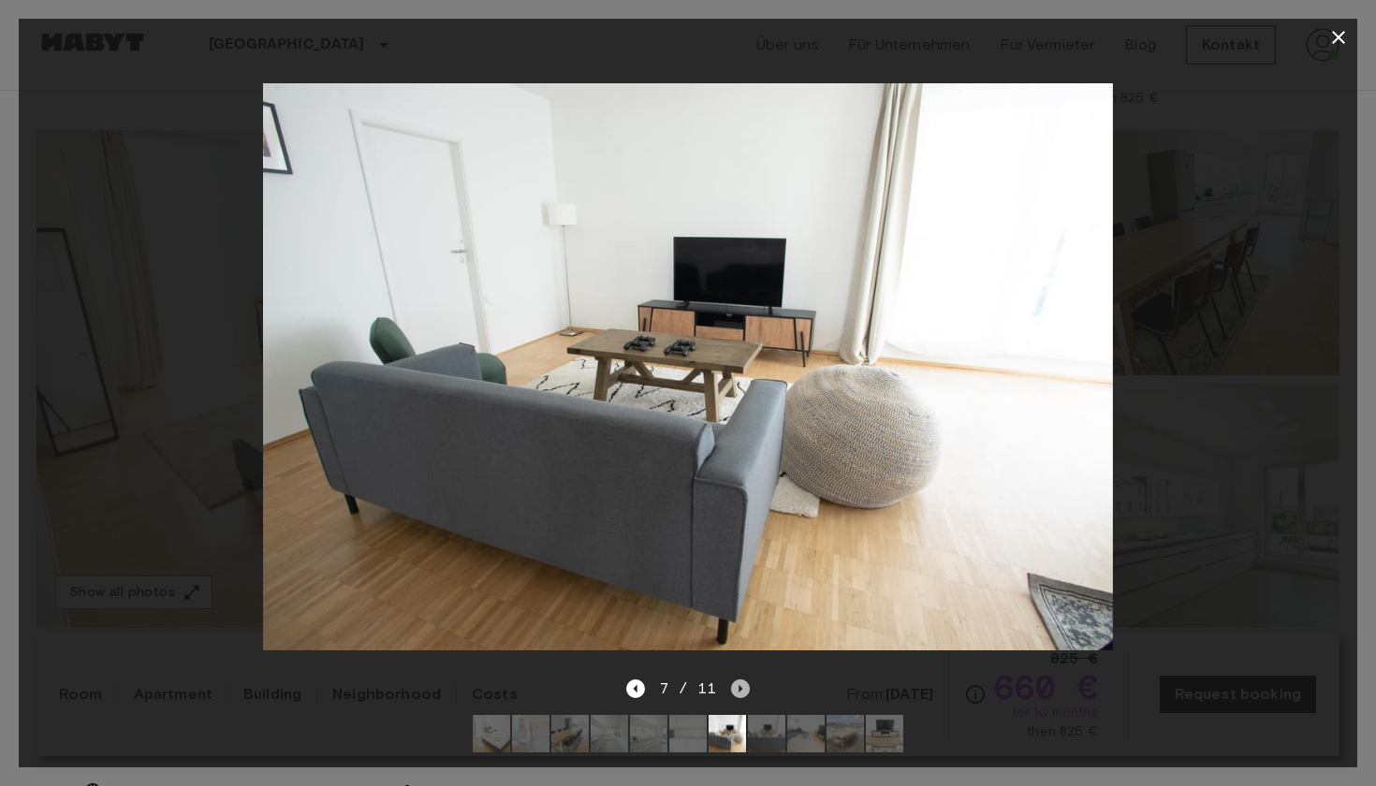
click at [741, 682] on icon "Next image" at bounding box center [740, 689] width 19 height 19
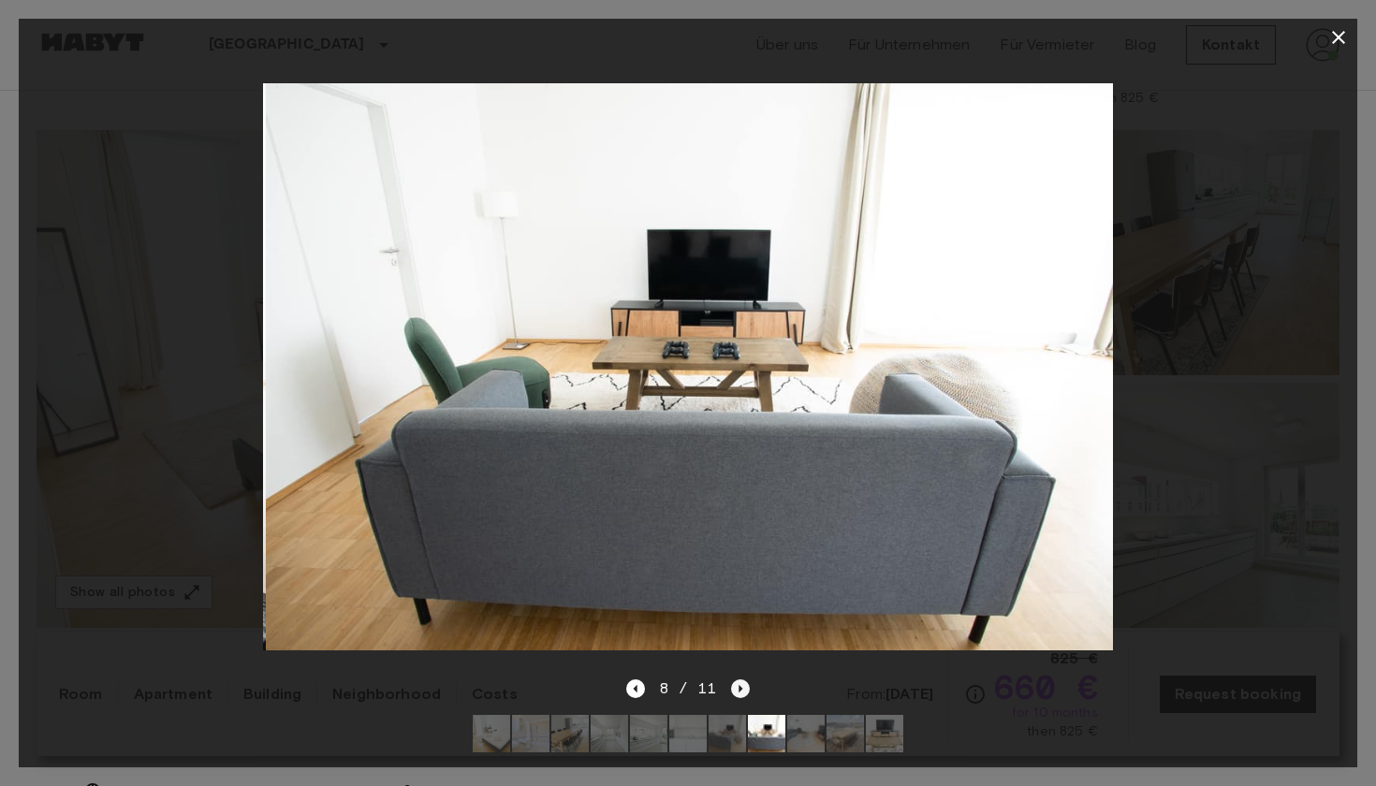
click at [741, 682] on icon "Next image" at bounding box center [740, 689] width 19 height 19
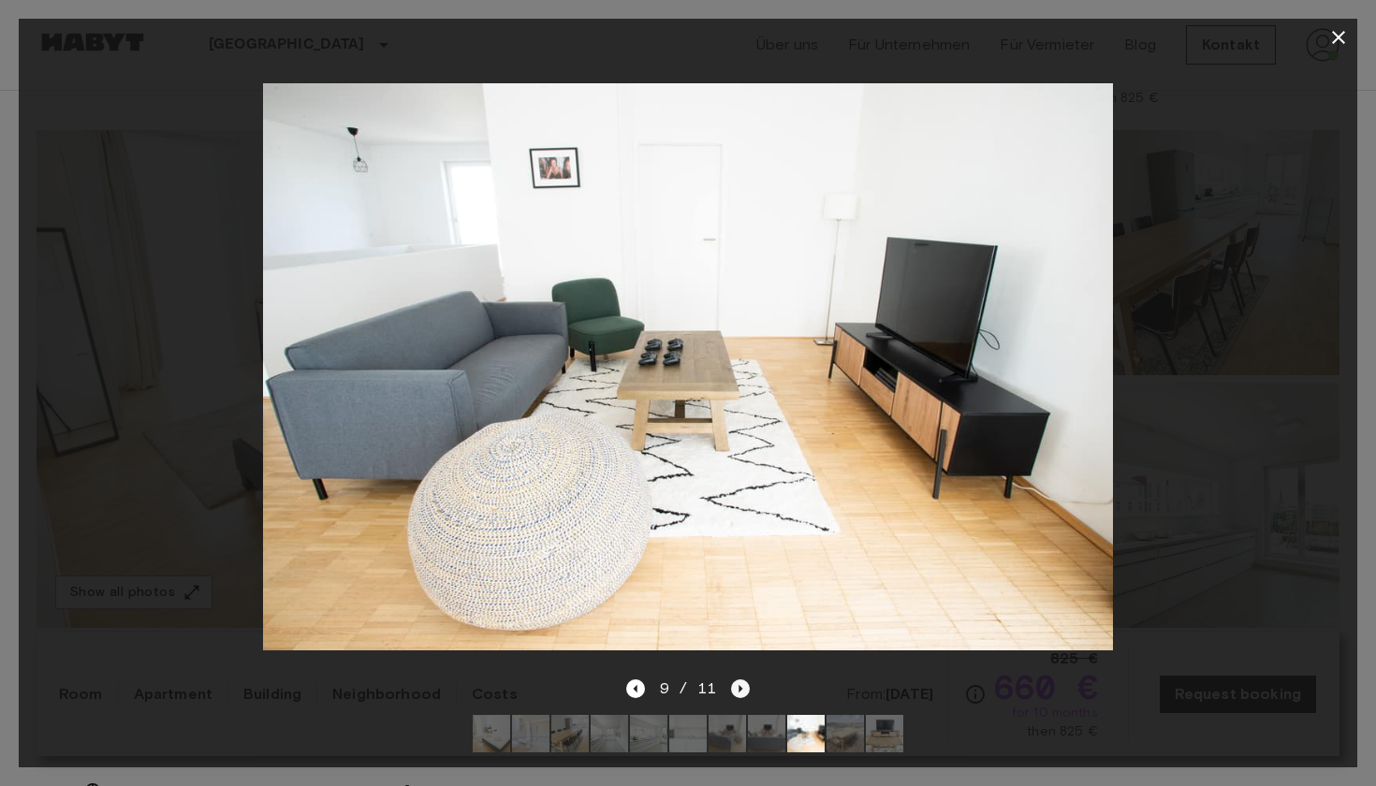
click at [741, 682] on icon "Next image" at bounding box center [740, 689] width 19 height 19
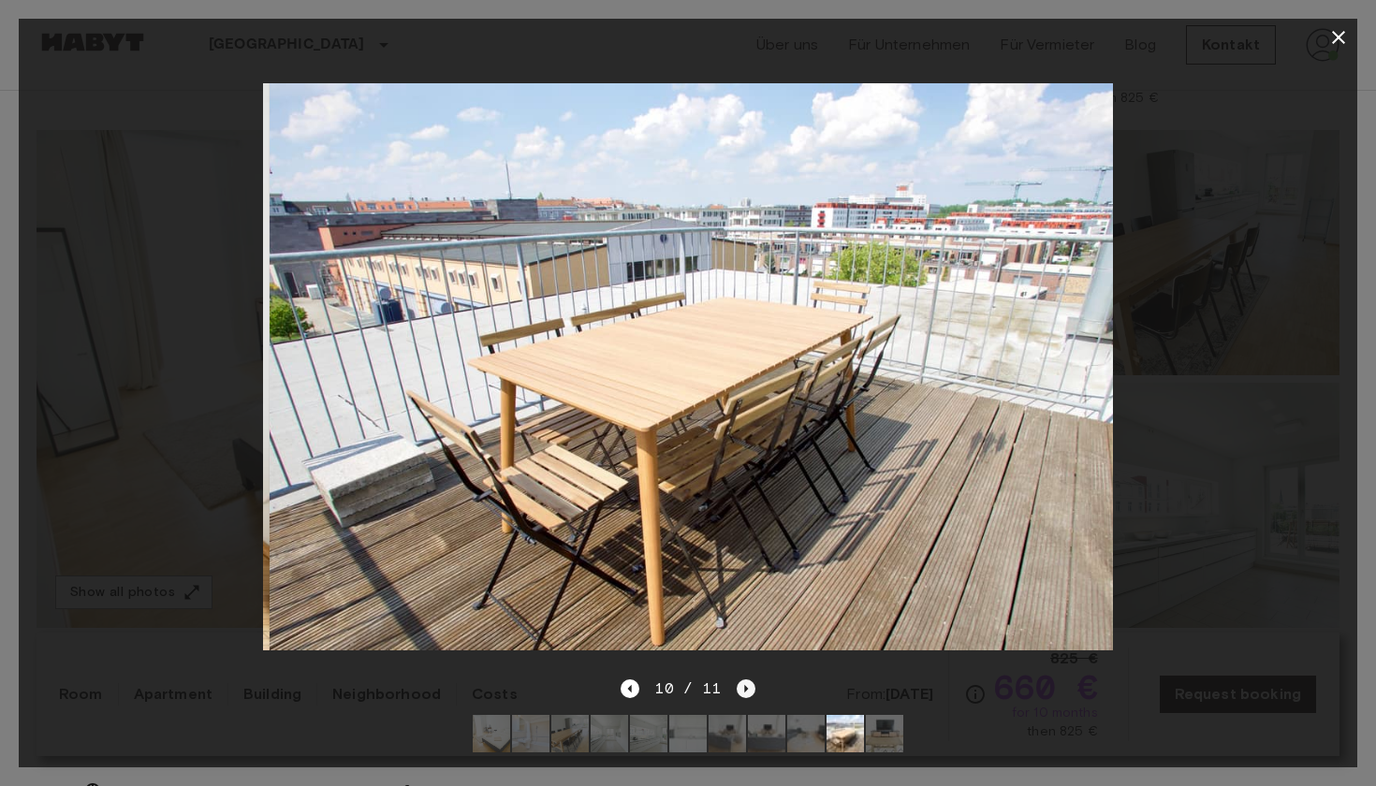
click at [741, 682] on icon "Next image" at bounding box center [746, 689] width 19 height 19
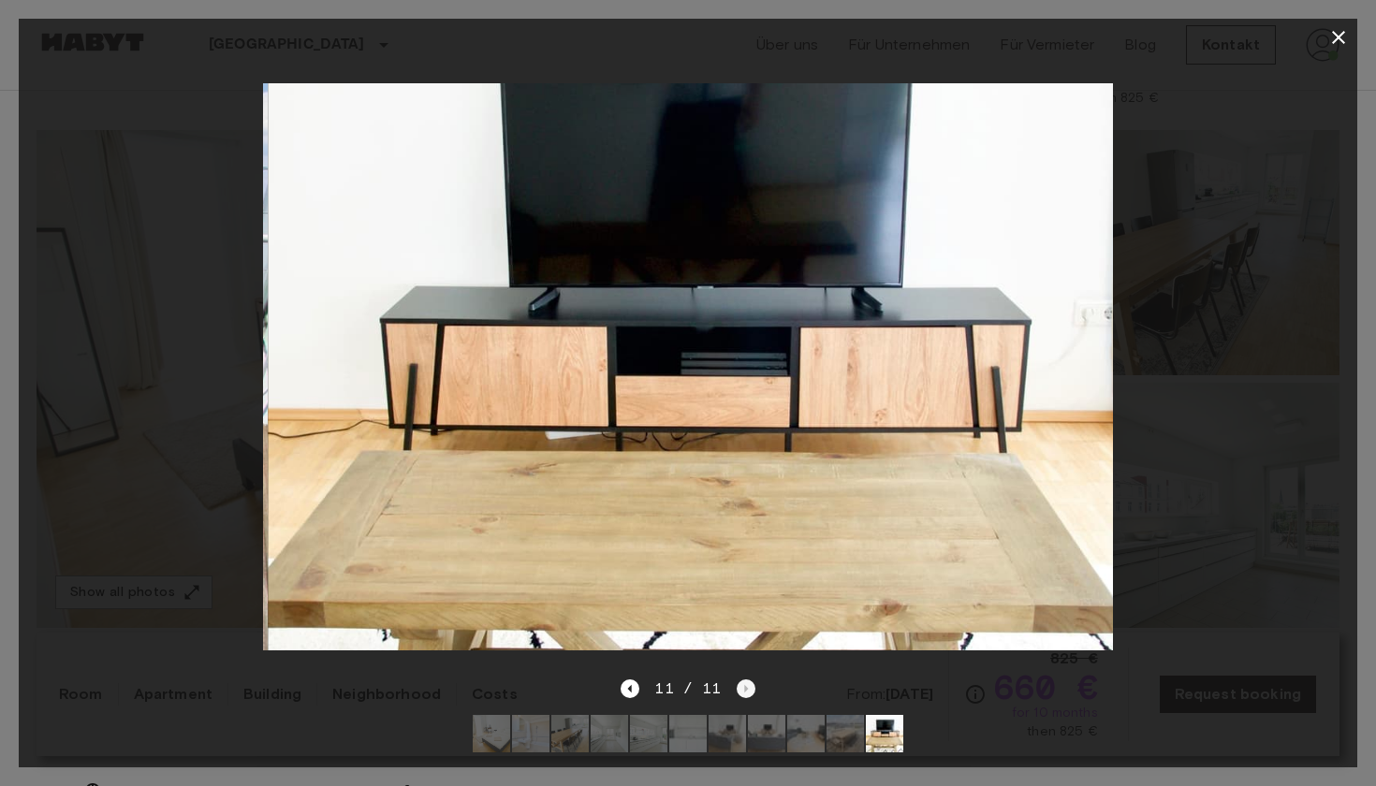
click at [741, 682] on div "11 / 11" at bounding box center [688, 689] width 134 height 22
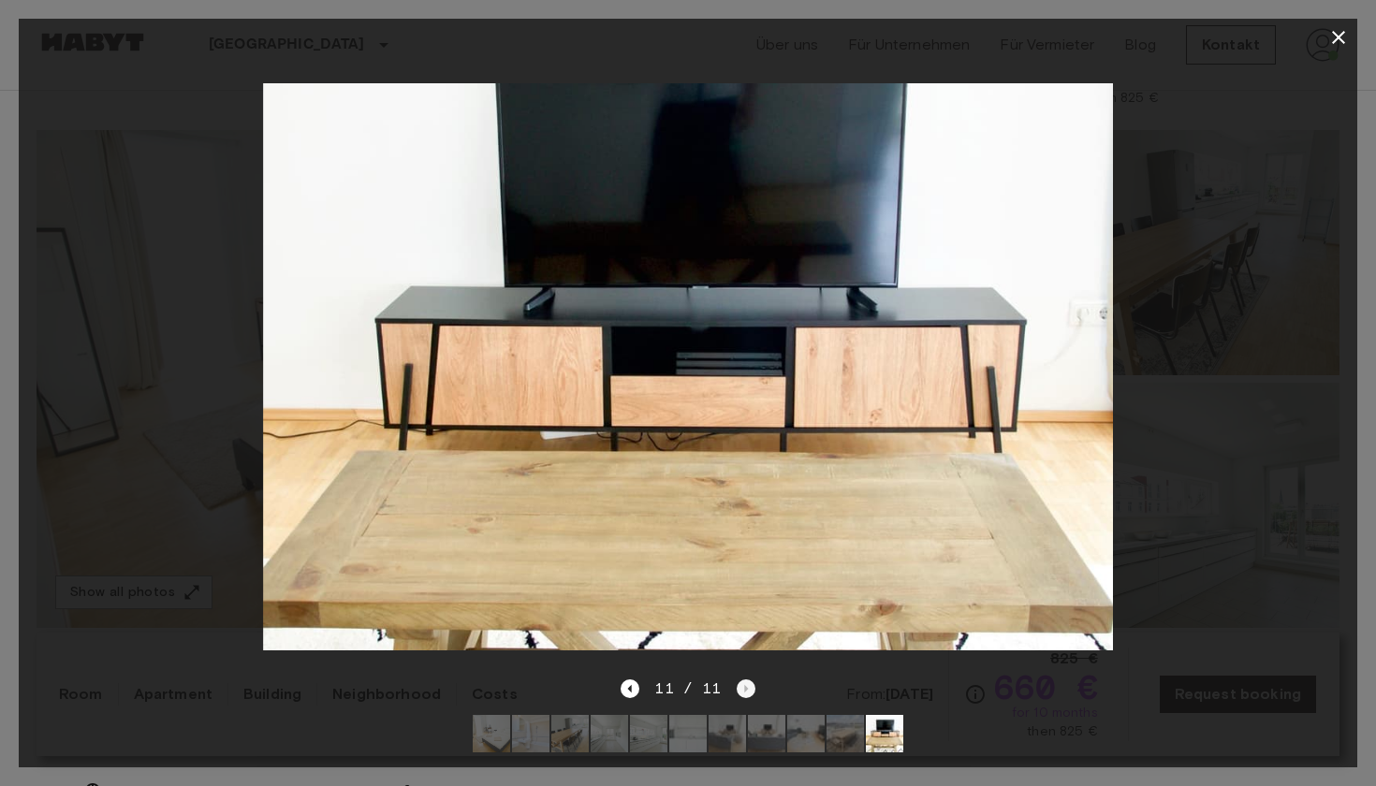
click at [741, 682] on div "11 / 11" at bounding box center [688, 689] width 134 height 22
click at [1342, 43] on icon "button" at bounding box center [1339, 37] width 22 height 22
